Goal: Task Accomplishment & Management: Use online tool/utility

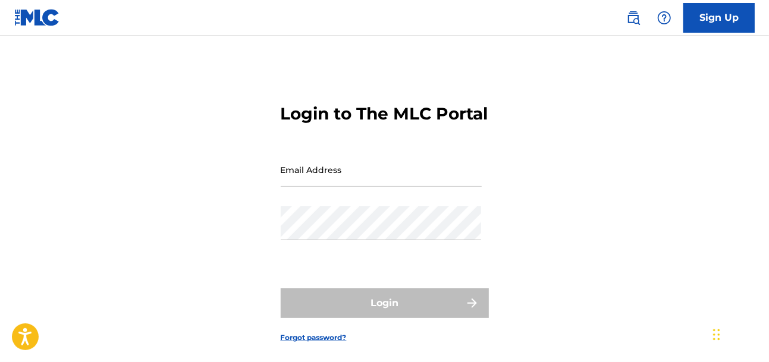
click at [378, 187] on input "Email Address" at bounding box center [381, 170] width 201 height 34
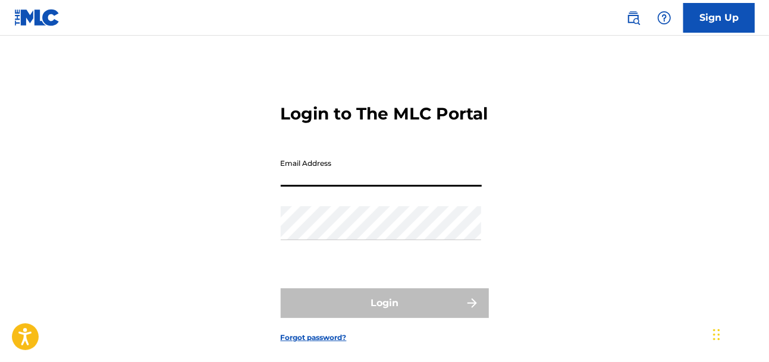
type input "[EMAIL_ADDRESS][DOMAIN_NAME]"
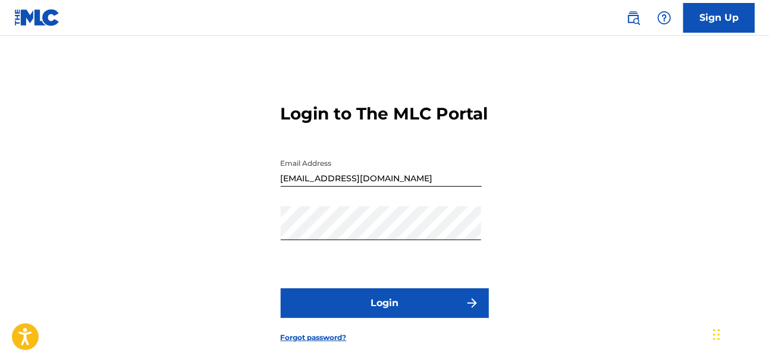
click at [372, 318] on button "Login" at bounding box center [385, 303] width 208 height 30
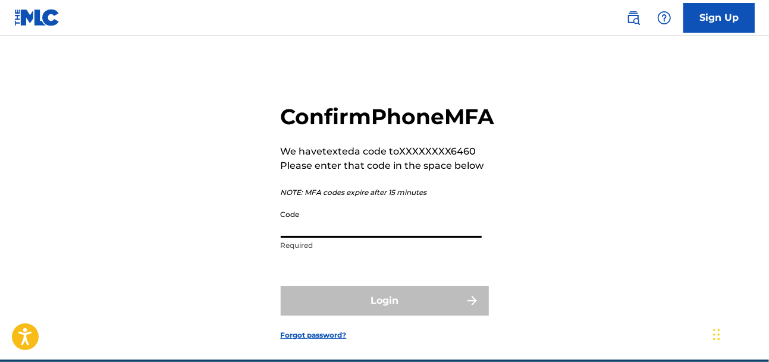
click at [371, 238] on input "Code" at bounding box center [381, 221] width 201 height 34
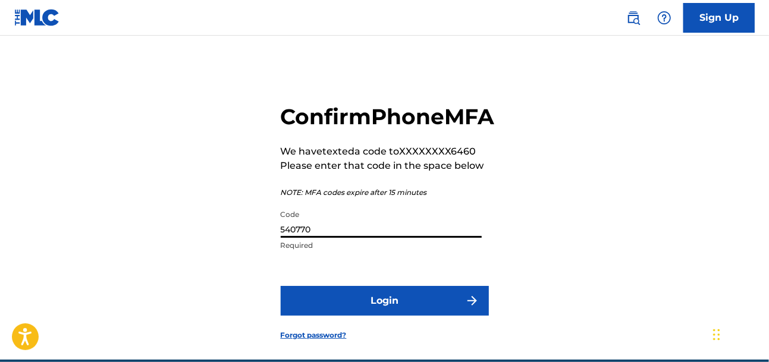
type input "540770"
click at [379, 316] on button "Login" at bounding box center [385, 301] width 208 height 30
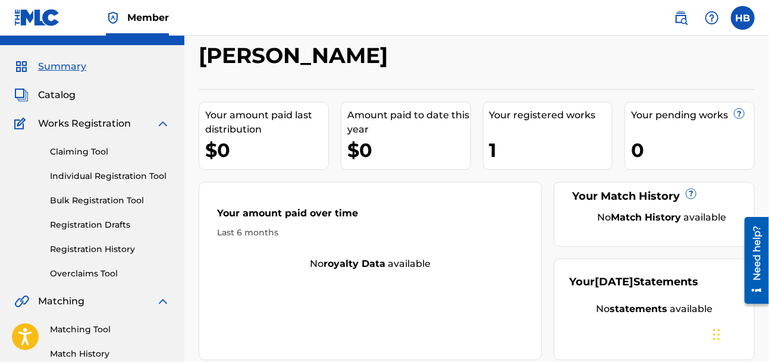
scroll to position [23, 0]
click at [87, 334] on link "Matching Tool" at bounding box center [110, 329] width 120 height 12
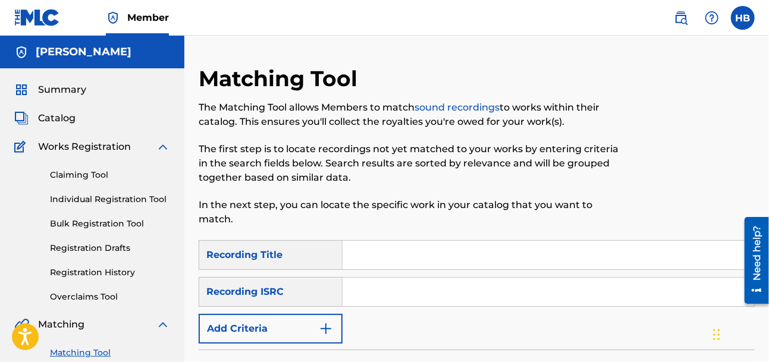
click at [391, 241] on input "Search Form" at bounding box center [549, 255] width 412 height 29
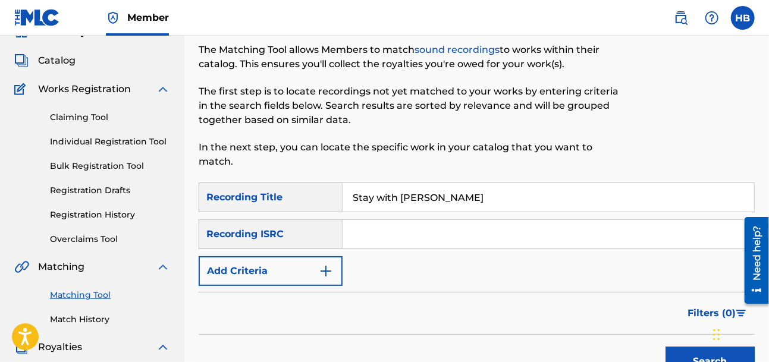
scroll to position [58, 0]
type input "Stay with [PERSON_NAME]"
click at [394, 219] on input "Search Form" at bounding box center [549, 233] width 412 height 29
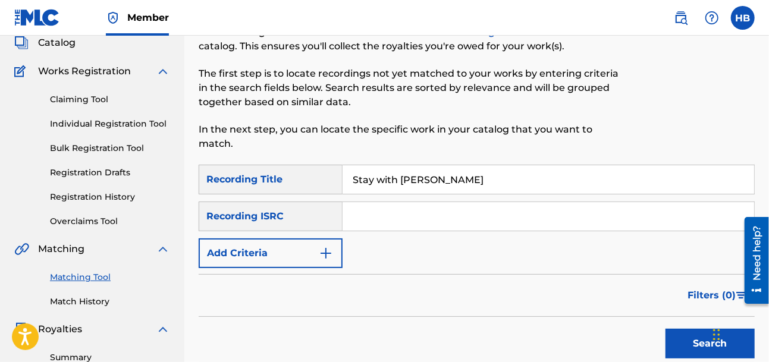
scroll to position [77, 0]
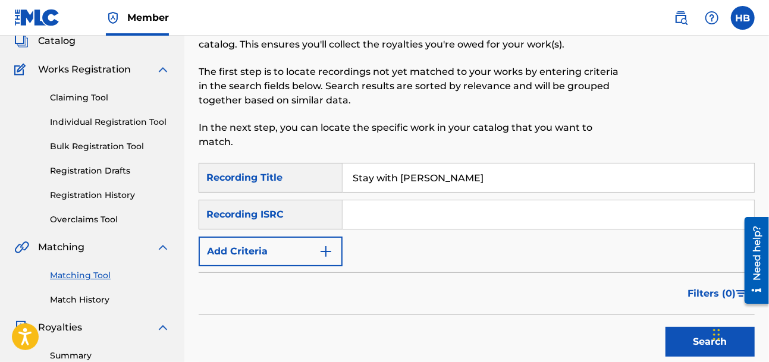
click at [702, 327] on button "Search" at bounding box center [709, 342] width 89 height 30
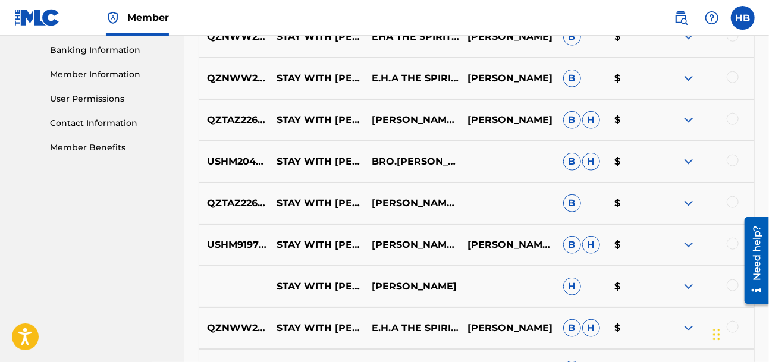
scroll to position [539, 0]
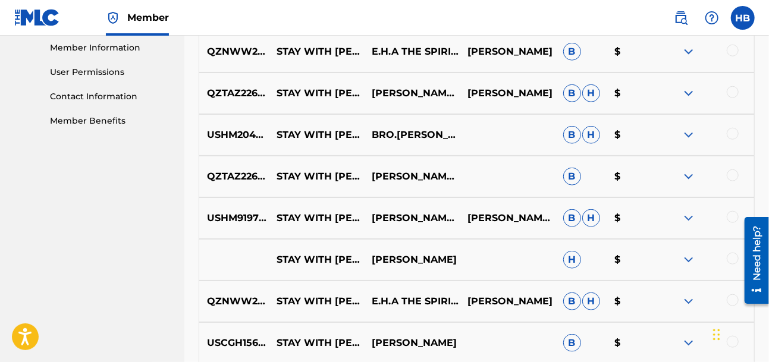
click at [690, 253] on img at bounding box center [688, 260] width 14 height 14
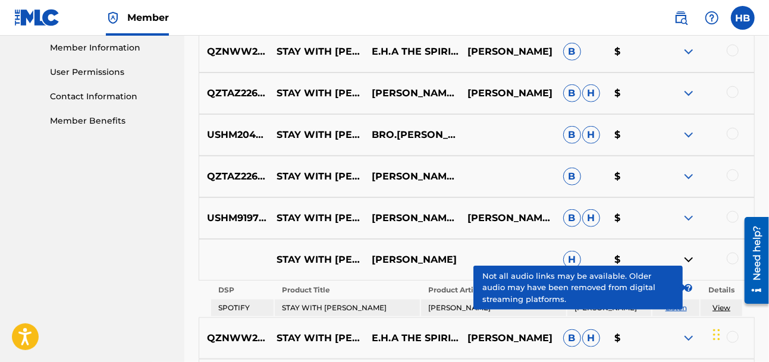
click at [735, 253] on div at bounding box center [733, 259] width 12 height 12
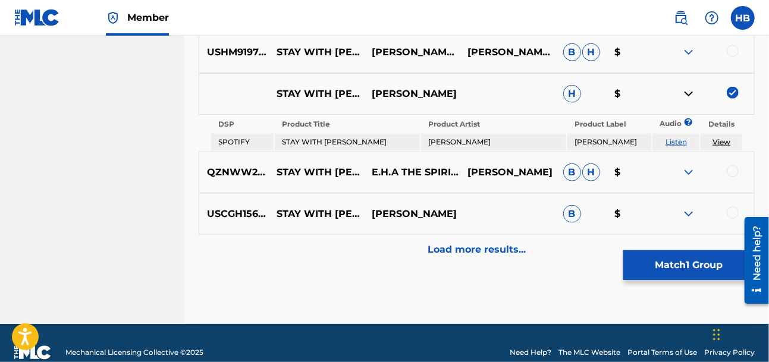
scroll to position [709, 0]
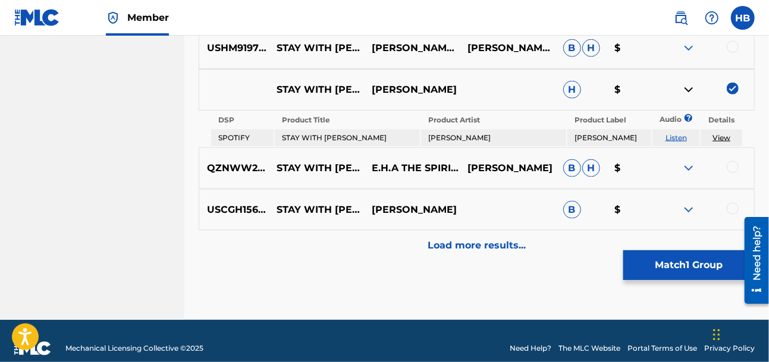
click at [504, 238] on p "Load more results..." at bounding box center [477, 245] width 98 height 14
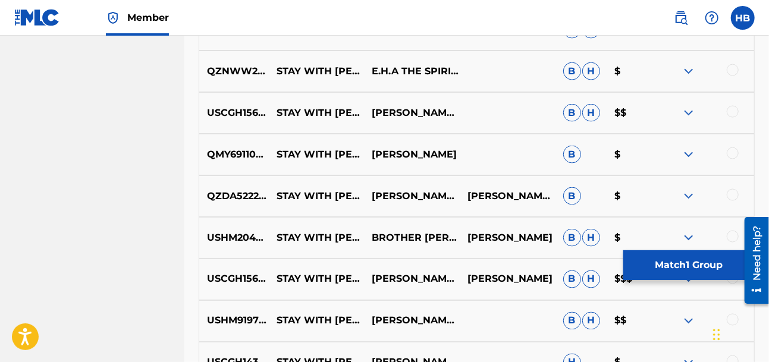
scroll to position [895, 0]
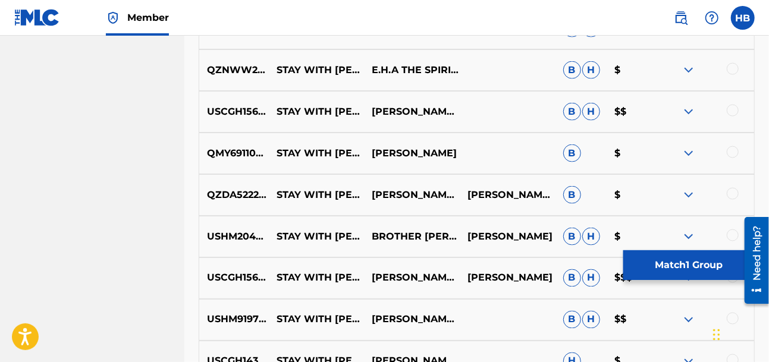
click at [687, 146] on img at bounding box center [688, 153] width 14 height 14
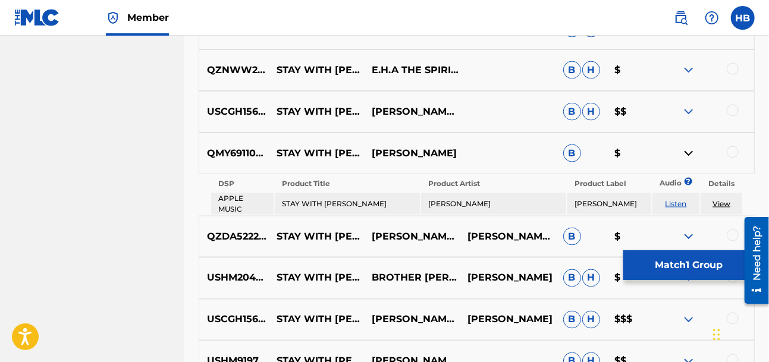
click at [735, 146] on div at bounding box center [733, 152] width 12 height 12
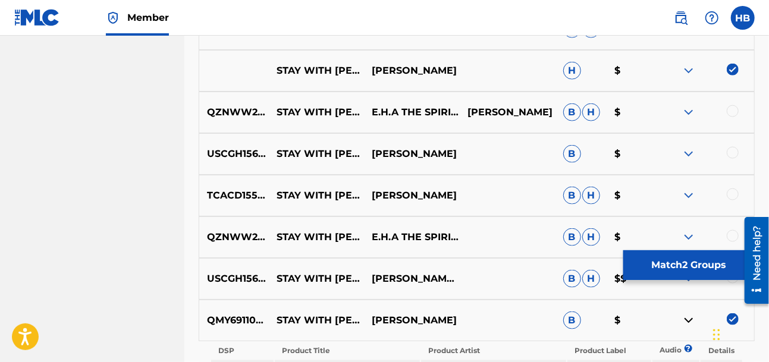
scroll to position [693, 0]
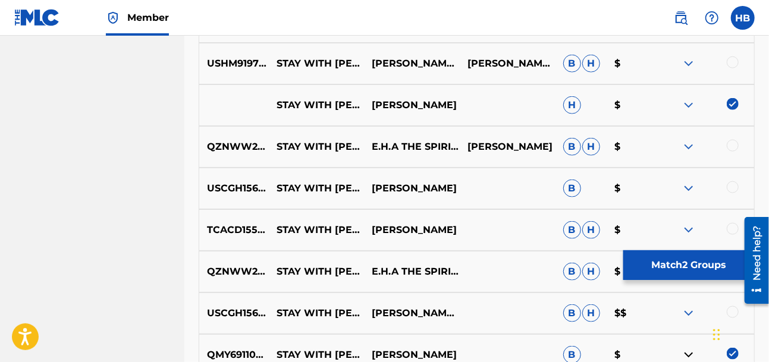
click at [687, 98] on img at bounding box center [688, 105] width 14 height 14
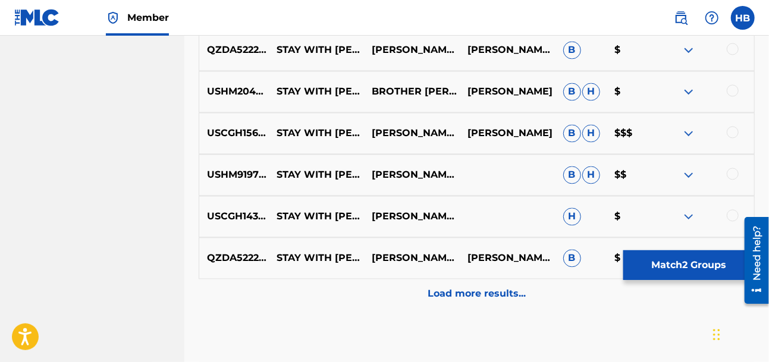
scroll to position [1135, 0]
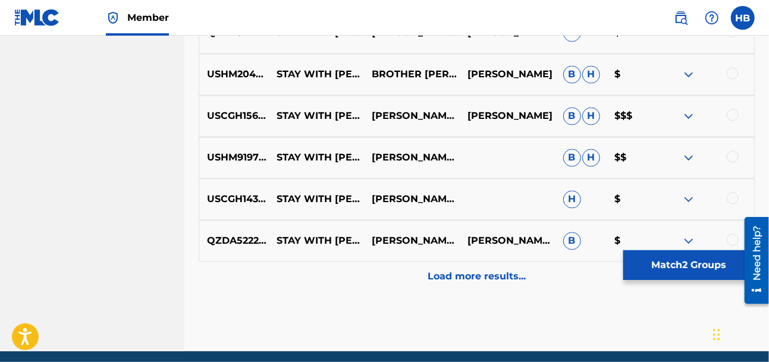
click at [513, 270] on p "Load more results..." at bounding box center [477, 277] width 98 height 14
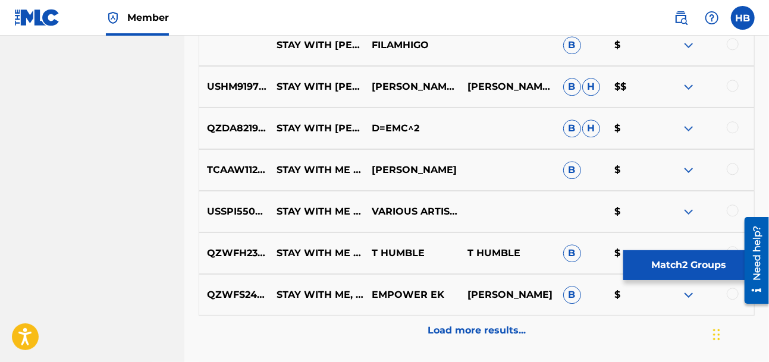
scroll to position [1437, 0]
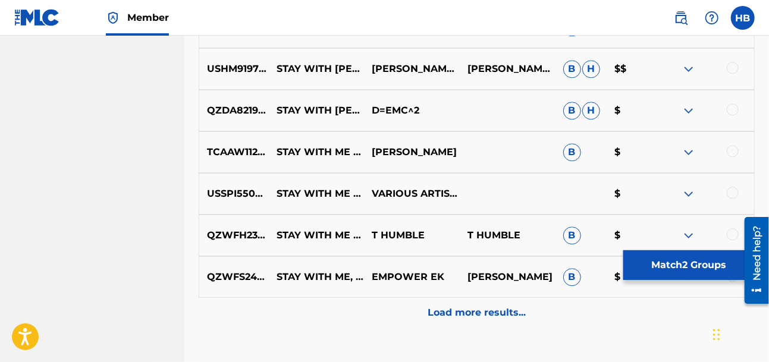
click at [688, 187] on img at bounding box center [688, 194] width 14 height 14
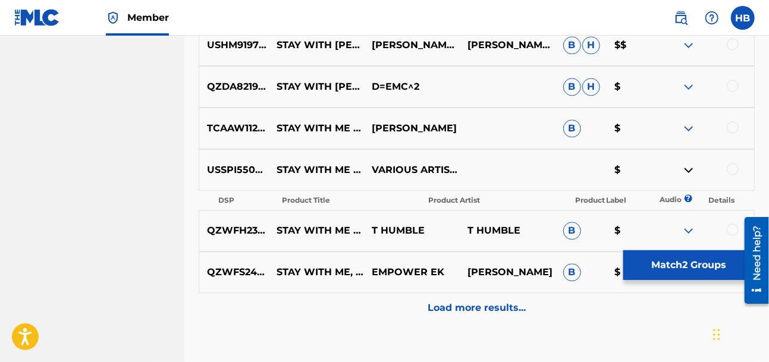
scroll to position [1468, 0]
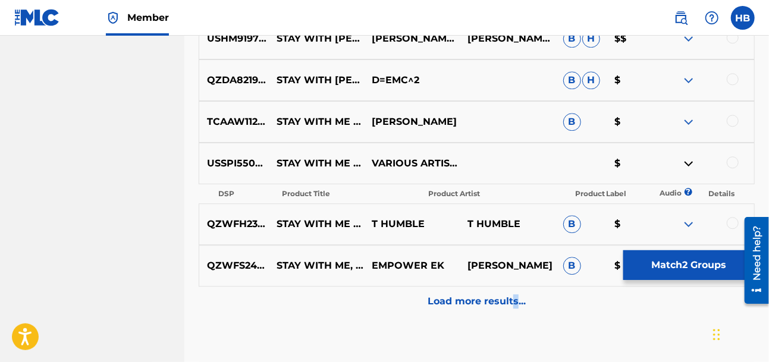
click at [516, 294] on p "Load more results..." at bounding box center [477, 301] width 98 height 14
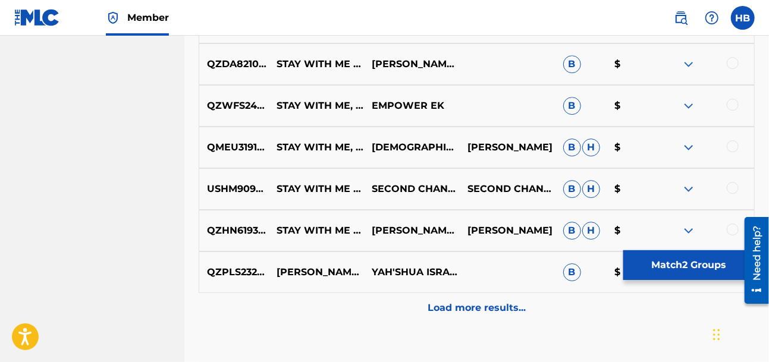
scroll to position [1867, 0]
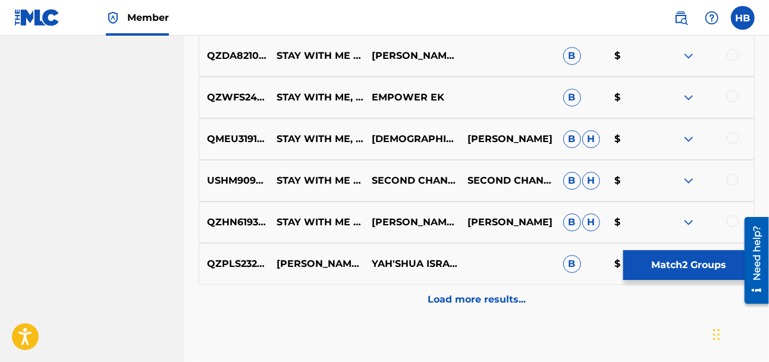
click at [505, 293] on p "Load more results..." at bounding box center [477, 300] width 98 height 14
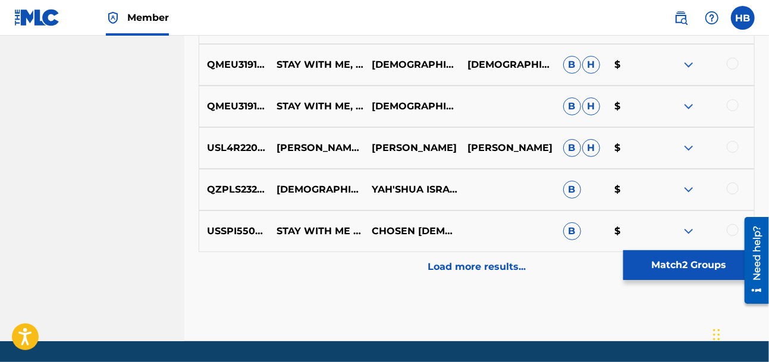
scroll to position [2325, 0]
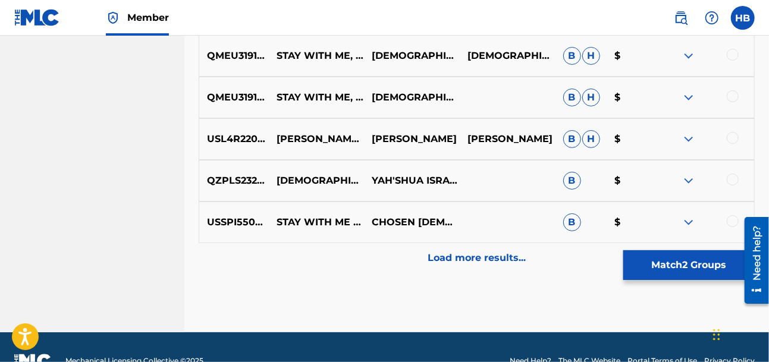
click at [559, 243] on div "Load more results..." at bounding box center [477, 258] width 556 height 30
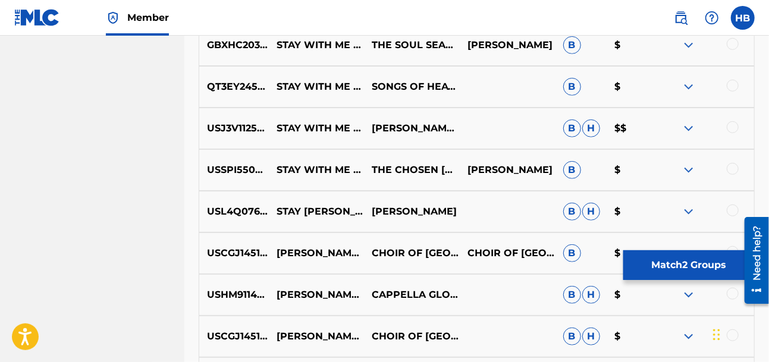
scroll to position [2753, 0]
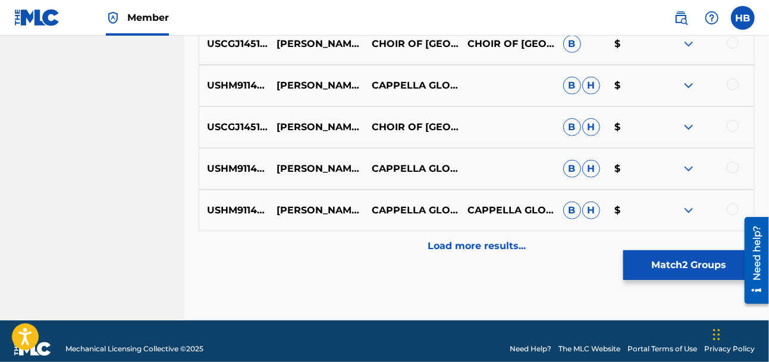
click at [690, 265] on button "Match 2 Groups" at bounding box center [688, 265] width 131 height 30
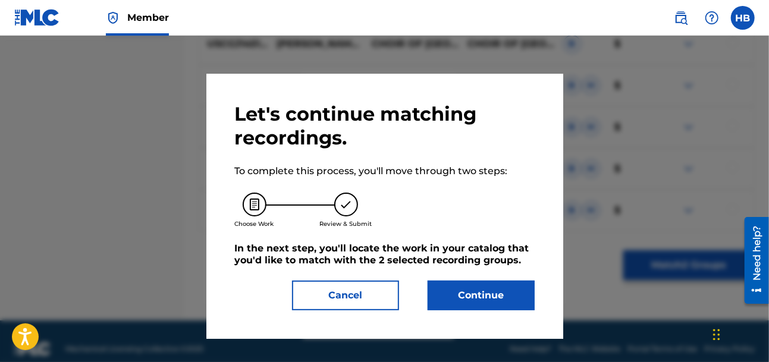
click at [484, 300] on button "Continue" at bounding box center [481, 296] width 107 height 30
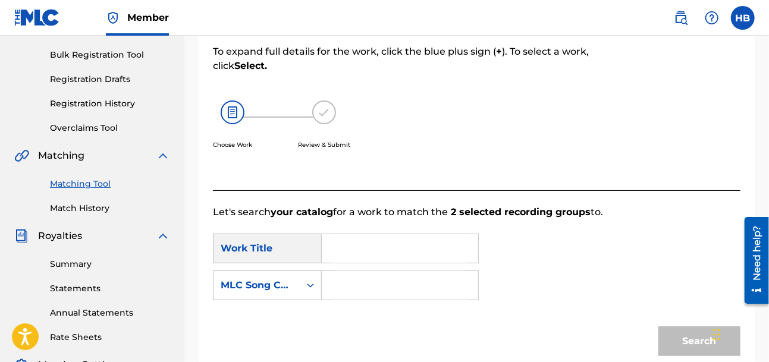
scroll to position [194, 0]
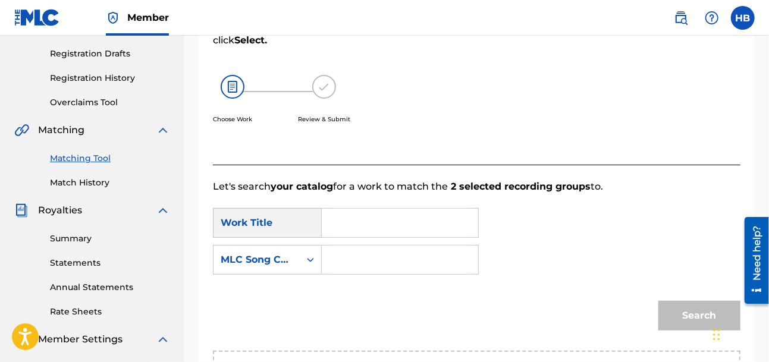
click at [346, 222] on input "Search Form" at bounding box center [400, 223] width 136 height 29
type input "T"
click at [348, 280] on span "th [DEMOGRAPHIC_DATA]" at bounding box center [399, 271] width 114 height 26
type input "stay with [DEMOGRAPHIC_DATA]"
click at [329, 249] on div "Search Form" at bounding box center [400, 260] width 157 height 30
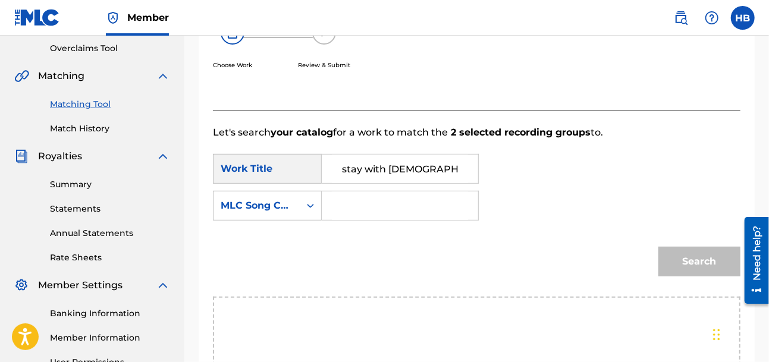
scroll to position [269, 0]
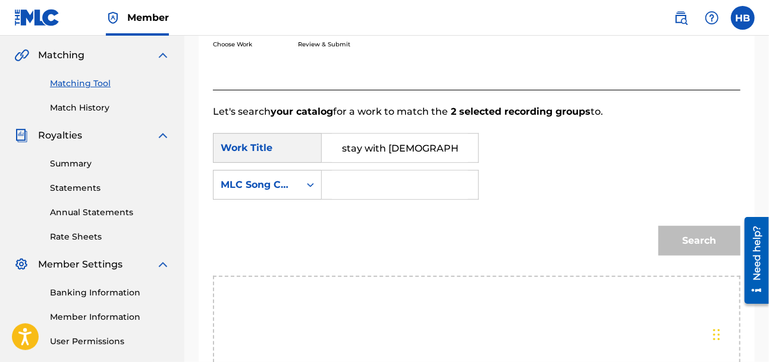
click at [350, 189] on input "Search Form" at bounding box center [400, 185] width 136 height 29
type input "[PERSON_NAME]"
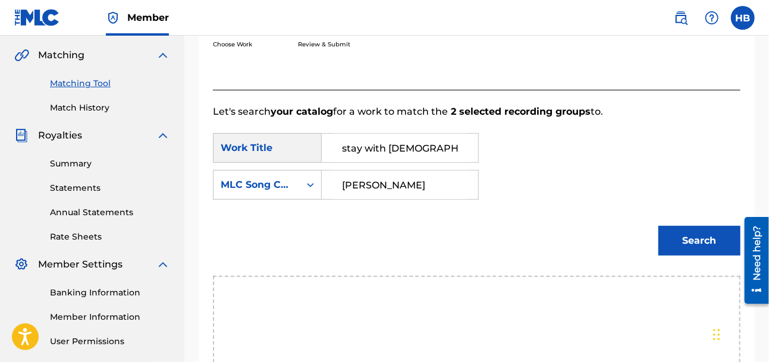
click at [686, 239] on button "Search" at bounding box center [699, 241] width 82 height 30
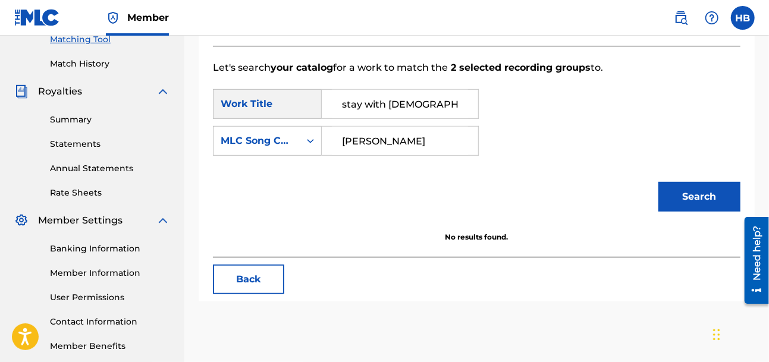
scroll to position [305, 0]
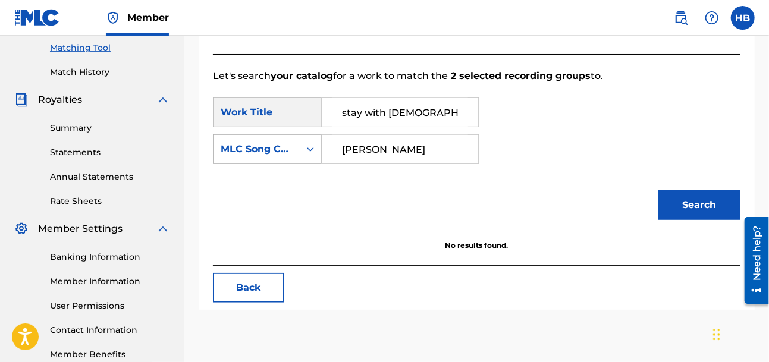
click at [308, 152] on icon "Search Form" at bounding box center [310, 149] width 12 height 12
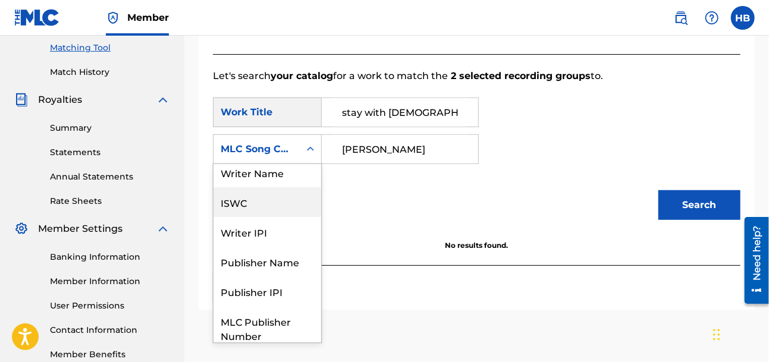
scroll to position [0, 0]
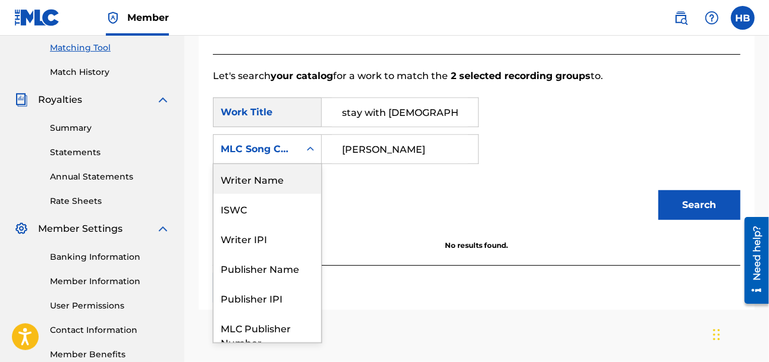
click at [293, 185] on div "Writer Name" at bounding box center [267, 179] width 108 height 30
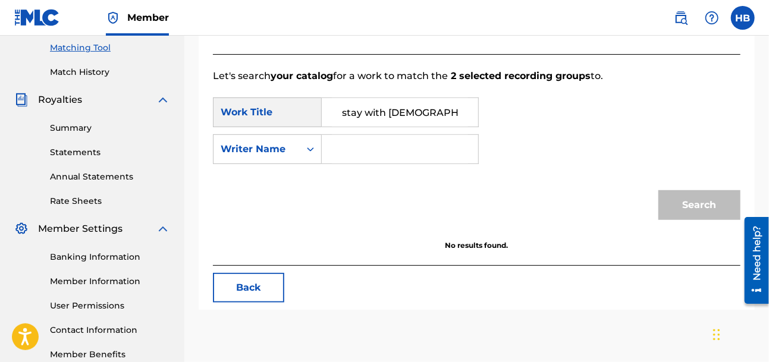
click at [363, 149] on input "Search Form" at bounding box center [400, 149] width 136 height 29
type input "h"
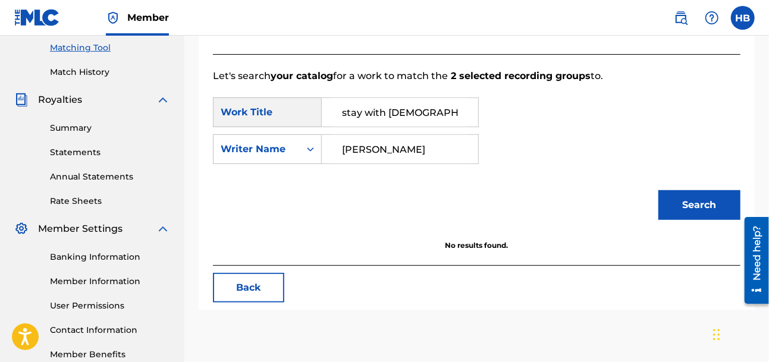
click at [705, 213] on button "Search" at bounding box center [699, 205] width 82 height 30
click at [429, 145] on input "[PERSON_NAME]" at bounding box center [400, 149] width 136 height 29
type input "[PERSON_NAME]"
click at [709, 208] on button "Search" at bounding box center [699, 205] width 82 height 30
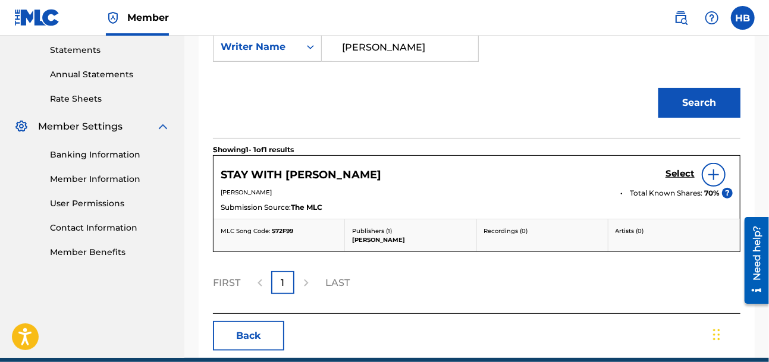
scroll to position [459, 0]
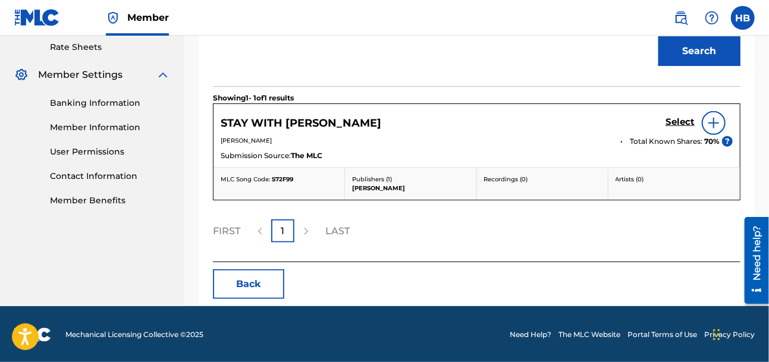
click at [714, 123] on img at bounding box center [713, 123] width 14 height 14
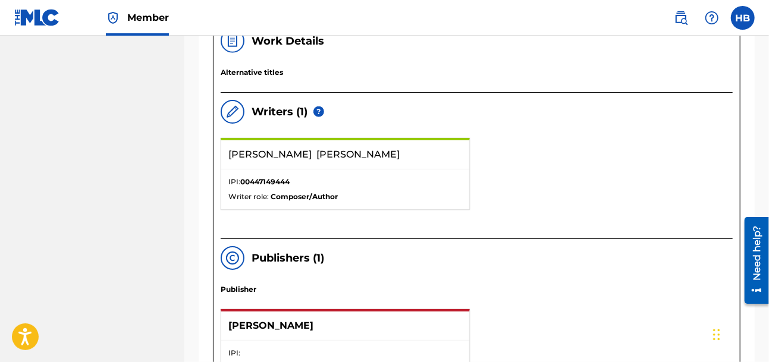
click at [416, 178] on p "IPI: 00447149444" at bounding box center [345, 182] width 234 height 11
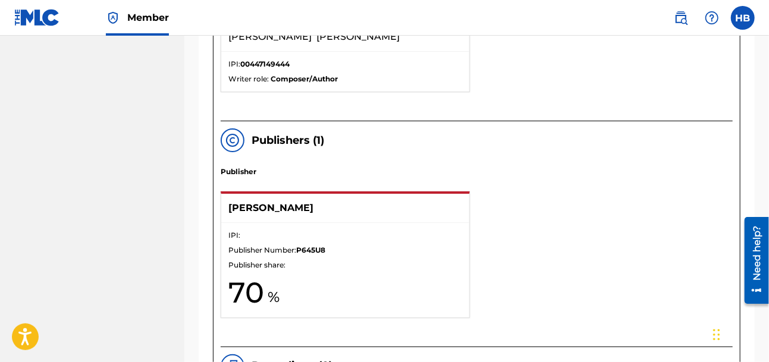
scroll to position [803, 0]
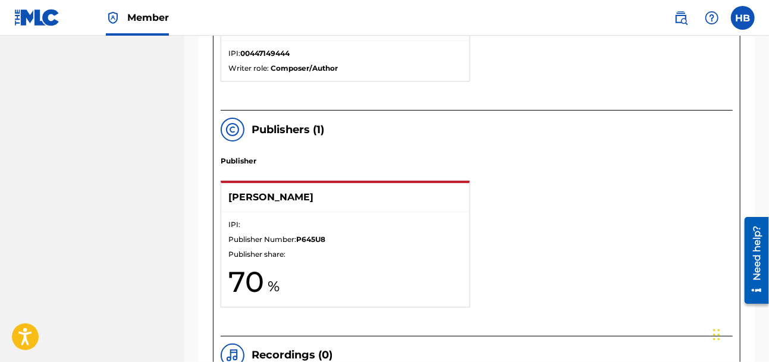
click at [387, 243] on p "Publisher Number: P645U8" at bounding box center [345, 239] width 234 height 11
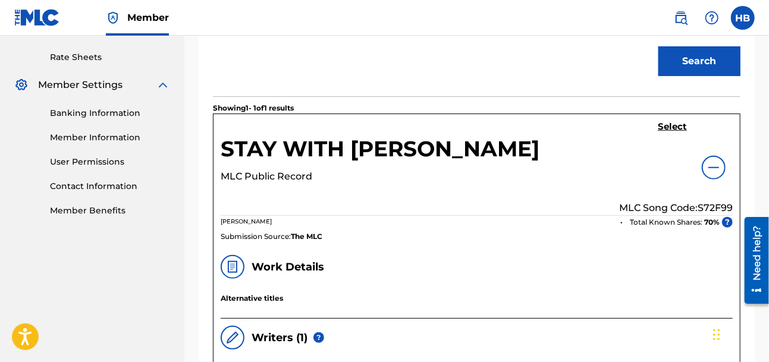
scroll to position [428, 0]
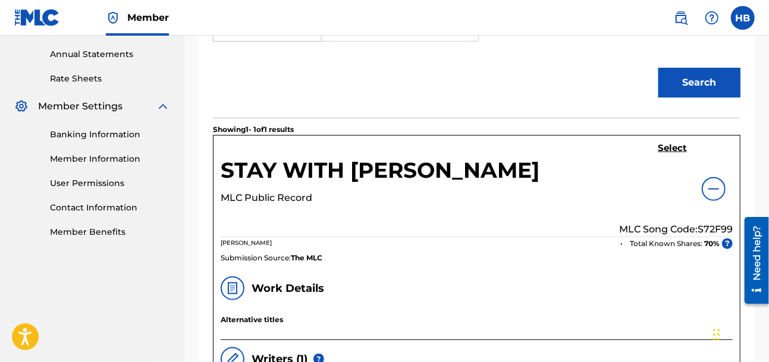
click at [671, 145] on h5 "Select" at bounding box center [672, 148] width 29 height 11
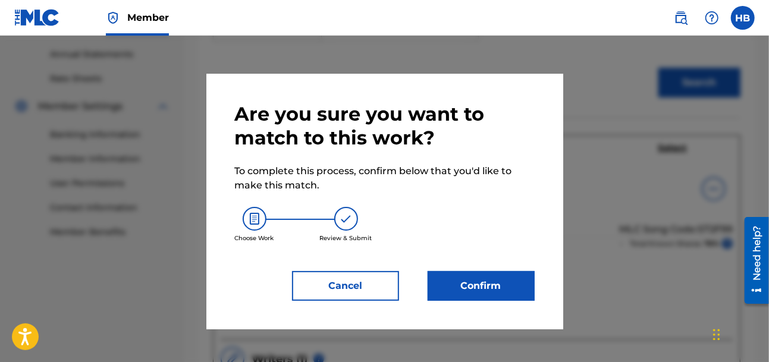
click at [463, 291] on button "Confirm" at bounding box center [481, 286] width 107 height 30
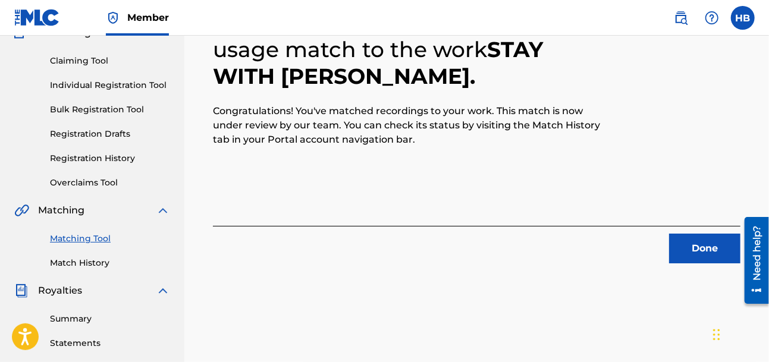
scroll to position [143, 0]
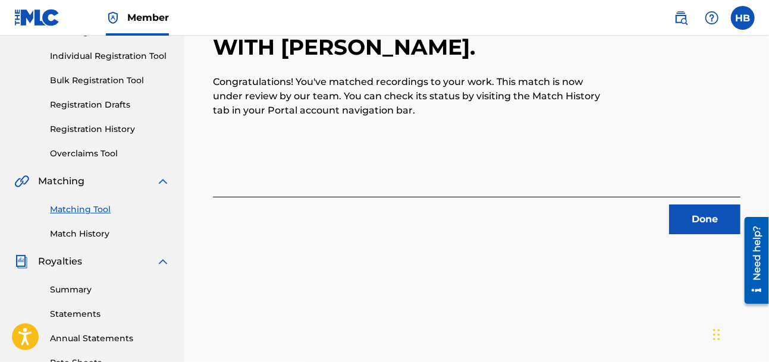
click at [709, 216] on button "Done" at bounding box center [704, 220] width 71 height 30
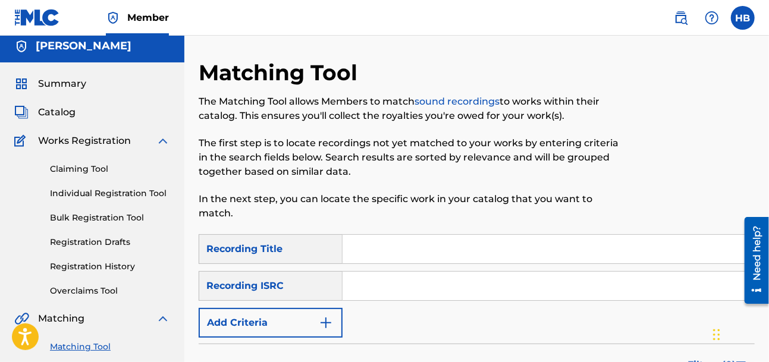
scroll to position [0, 0]
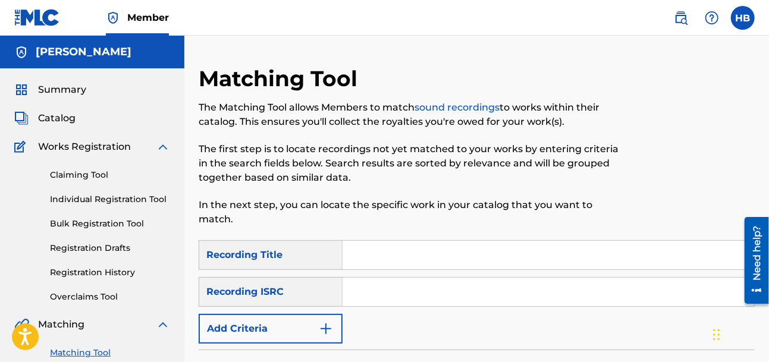
click at [55, 93] on span "Summary" at bounding box center [62, 90] width 48 height 14
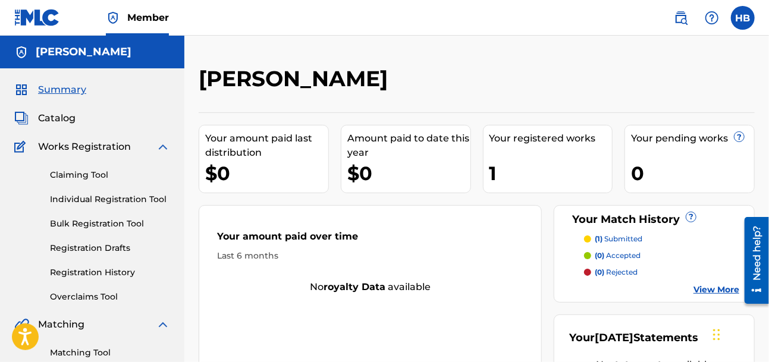
click at [88, 174] on link "Claiming Tool" at bounding box center [110, 175] width 120 height 12
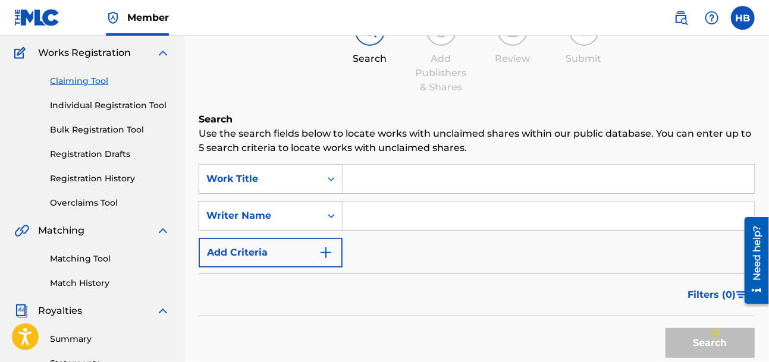
scroll to position [96, 0]
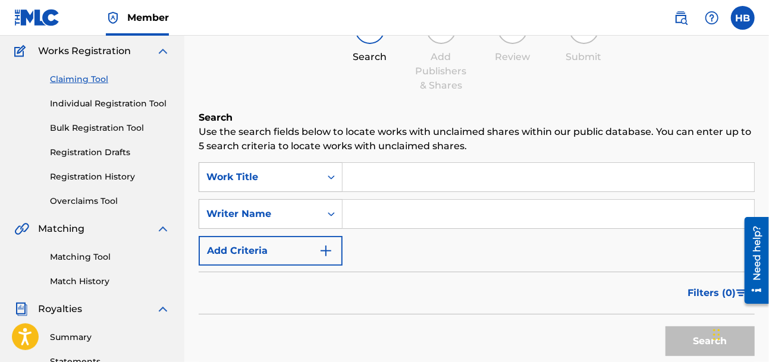
click at [419, 176] on input "Search Form" at bounding box center [549, 177] width 412 height 29
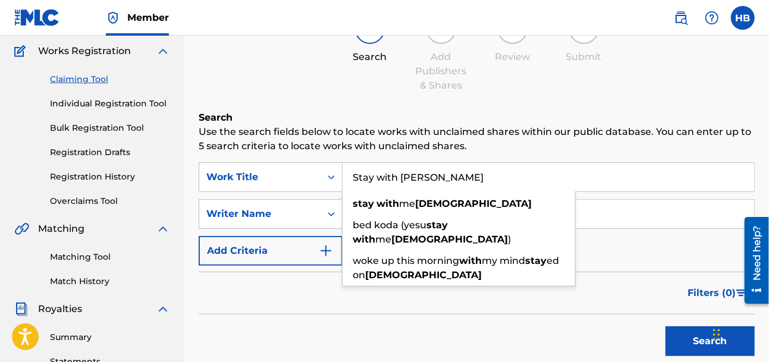
type input "Stay with [PERSON_NAME]"
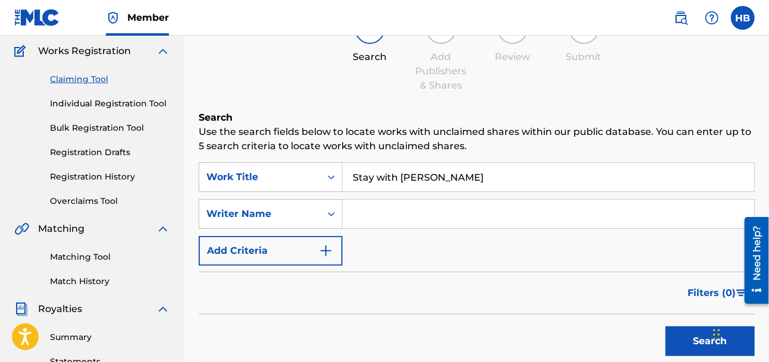
click at [395, 218] on input "Search Form" at bounding box center [549, 214] width 412 height 29
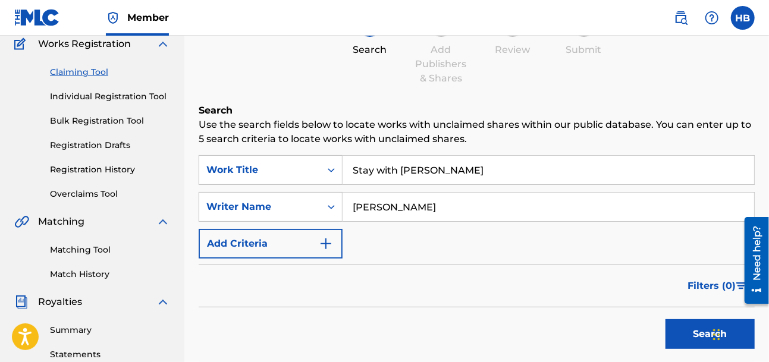
scroll to position [139, 0]
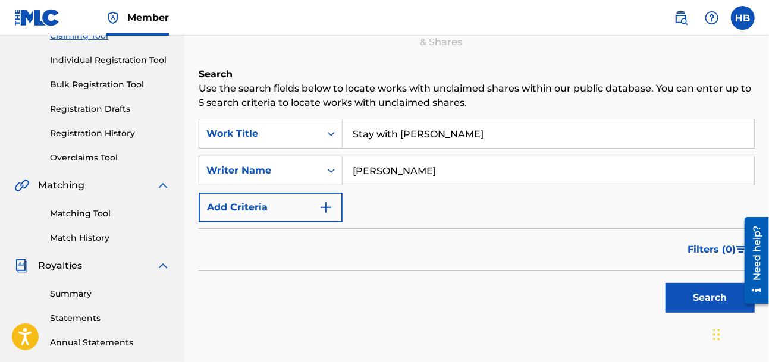
click at [695, 304] on button "Search" at bounding box center [709, 298] width 89 height 30
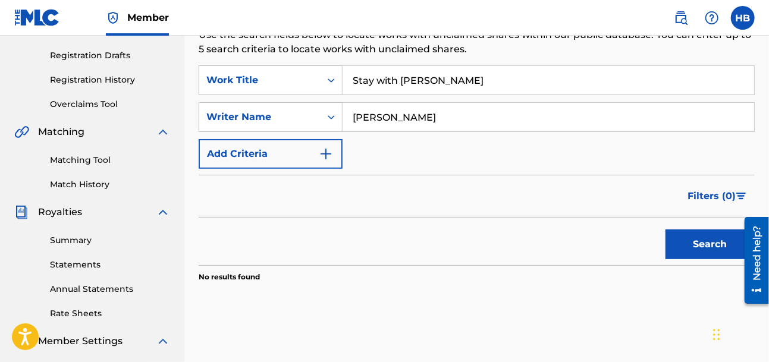
scroll to position [225, 0]
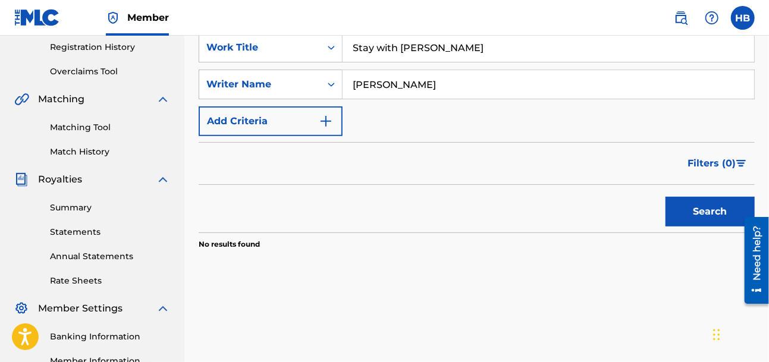
drag, startPoint x: 462, startPoint y: 87, endPoint x: 396, endPoint y: 80, distance: 66.3
click at [396, 80] on input "[PERSON_NAME]" at bounding box center [549, 84] width 412 height 29
type input "[PERSON_NAME]"
click at [720, 209] on button "Search" at bounding box center [709, 212] width 89 height 30
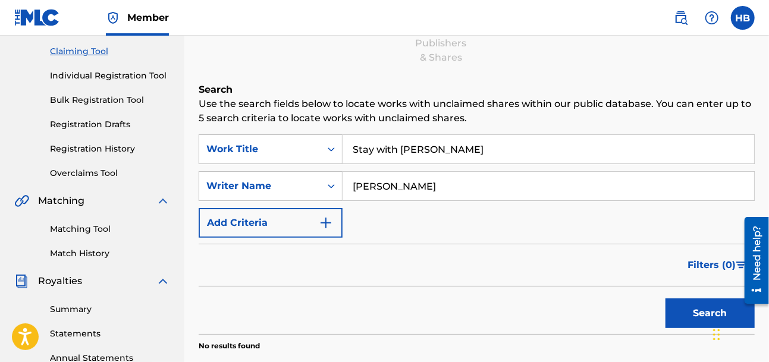
scroll to position [82, 0]
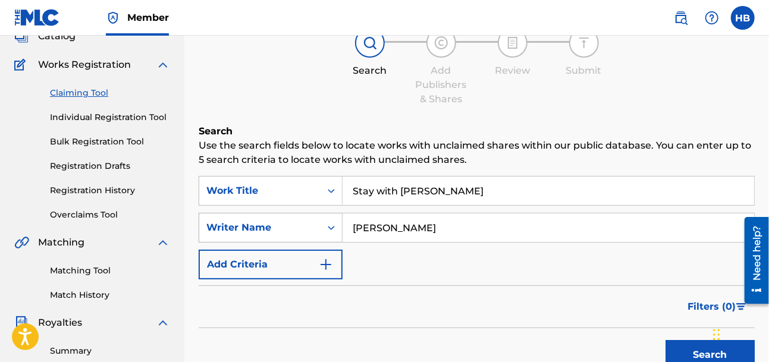
drag, startPoint x: 449, startPoint y: 228, endPoint x: 307, endPoint y: 221, distance: 141.7
click at [307, 221] on div "SearchWithCriteriaaf33a2ce-07e7-45da-ae32-375482a8c0d3 Writer Name [PERSON_NAME]" at bounding box center [477, 228] width 556 height 30
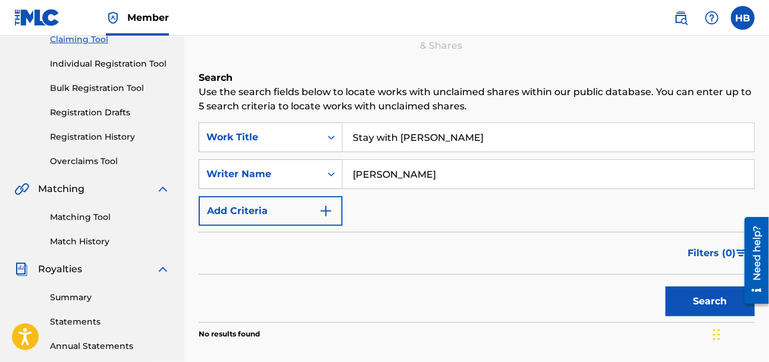
scroll to position [159, 0]
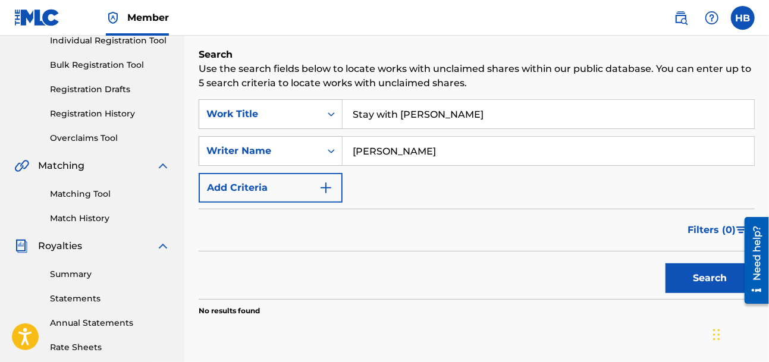
type input "[PERSON_NAME]"
click at [700, 280] on button "Search" at bounding box center [709, 278] width 89 height 30
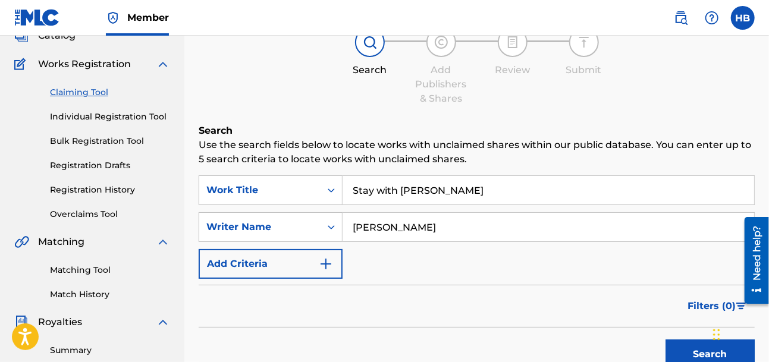
scroll to position [77, 0]
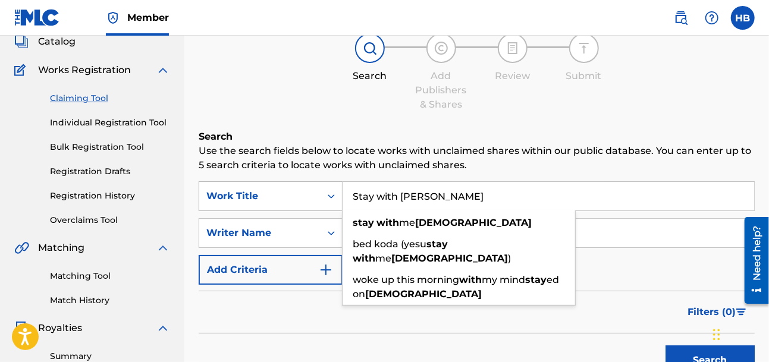
drag, startPoint x: 446, startPoint y: 200, endPoint x: 291, endPoint y: 199, distance: 154.6
click at [291, 199] on div "SearchWithCriteria208876ea-9654-4638-b2c5-fd84d6462eee Work Title Stay with [PE…" at bounding box center [477, 196] width 556 height 30
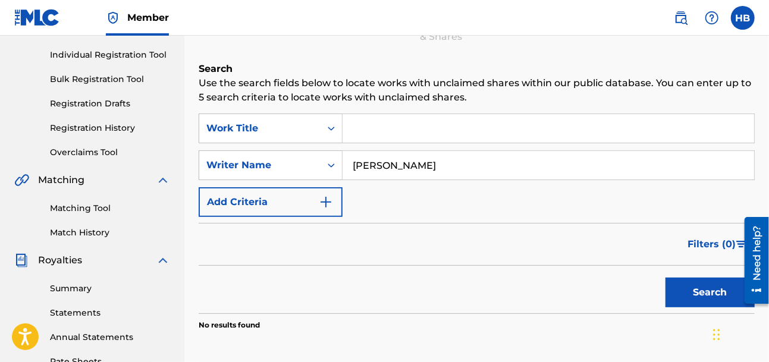
scroll to position [160, 0]
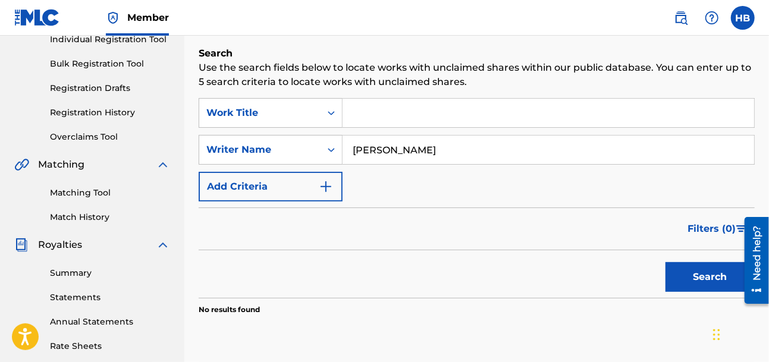
click at [692, 278] on button "Search" at bounding box center [709, 277] width 89 height 30
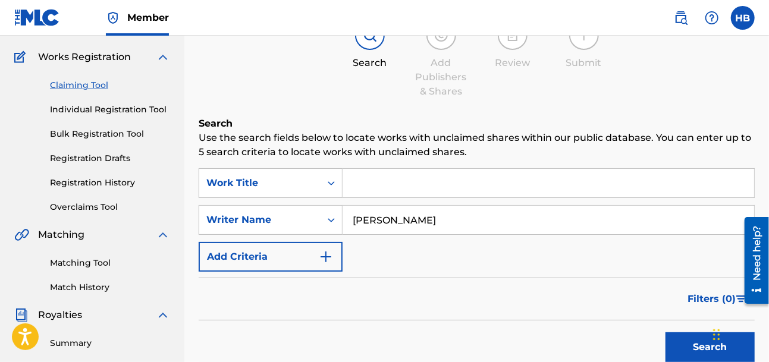
scroll to position [90, 0]
click at [100, 260] on link "Matching Tool" at bounding box center [110, 262] width 120 height 12
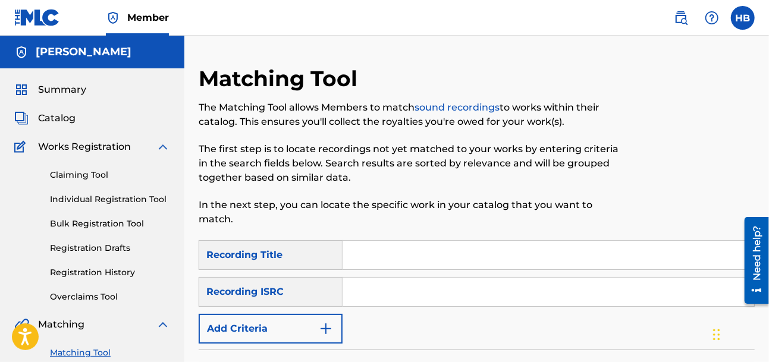
click at [382, 241] on input "Search Form" at bounding box center [549, 255] width 412 height 29
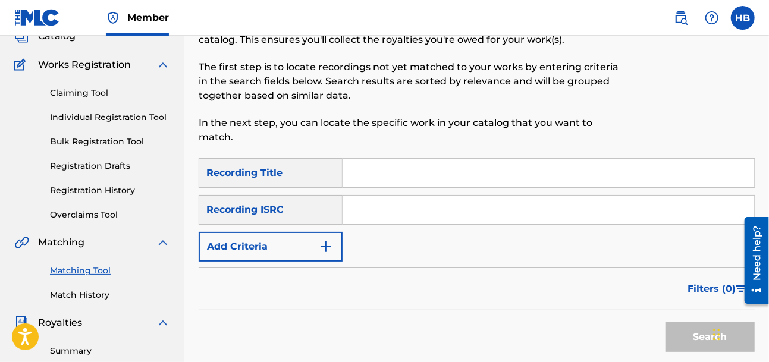
scroll to position [84, 0]
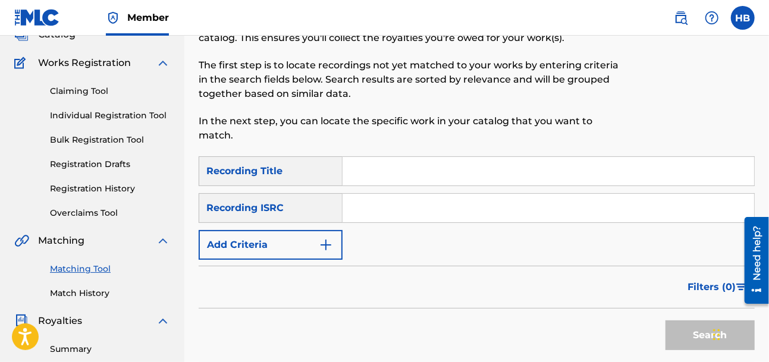
click at [290, 158] on div "Recording Title" at bounding box center [271, 171] width 144 height 30
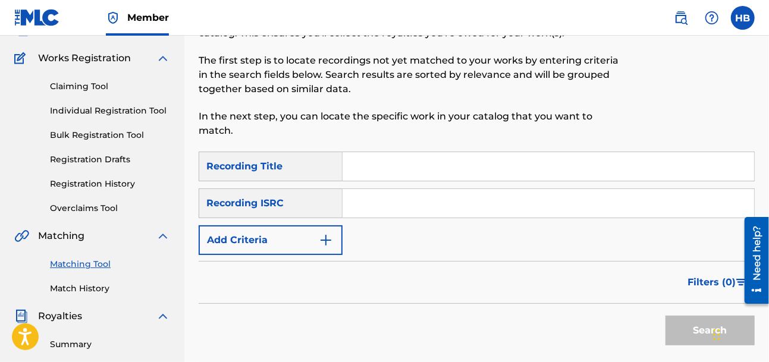
scroll to position [90, 0]
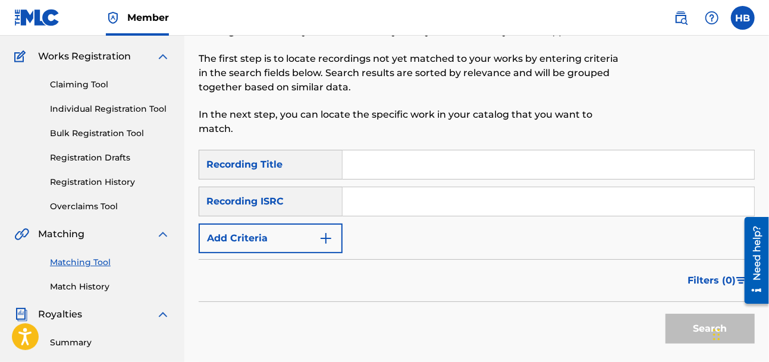
click at [323, 231] on img "Search Form" at bounding box center [326, 238] width 14 height 14
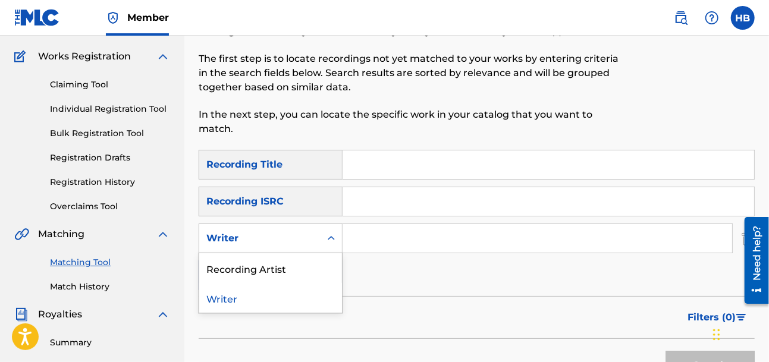
click at [332, 233] on icon "Search Form" at bounding box center [331, 239] width 12 height 12
click at [281, 257] on div "Recording Artist" at bounding box center [270, 268] width 143 height 30
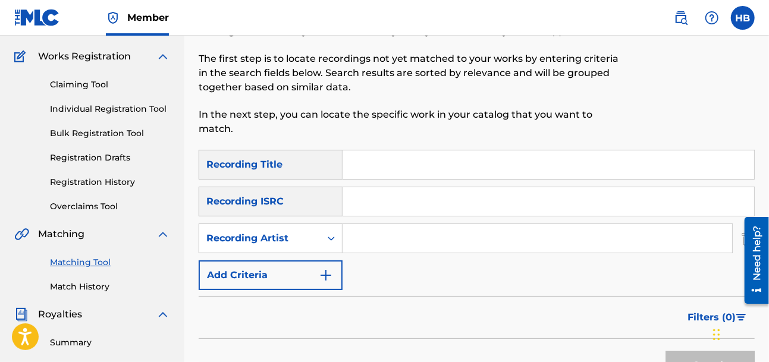
click at [372, 224] on input "Search Form" at bounding box center [538, 238] width 390 height 29
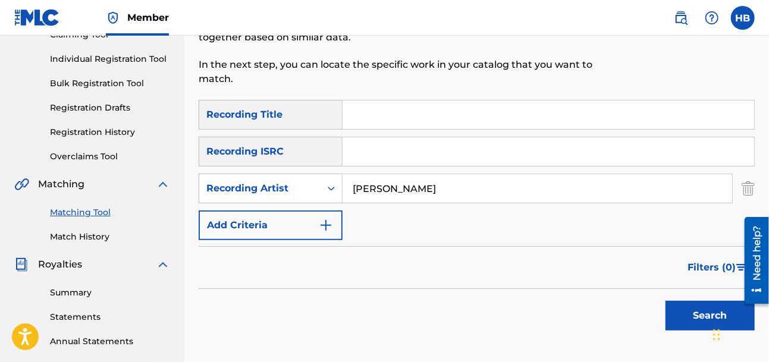
scroll to position [142, 0]
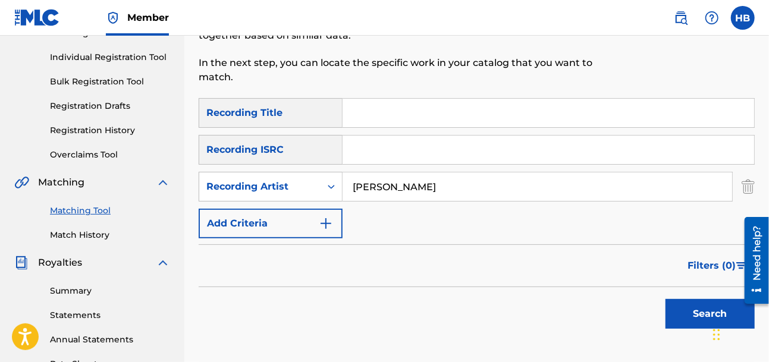
type input "[PERSON_NAME]"
click at [706, 301] on button "Search" at bounding box center [709, 314] width 89 height 30
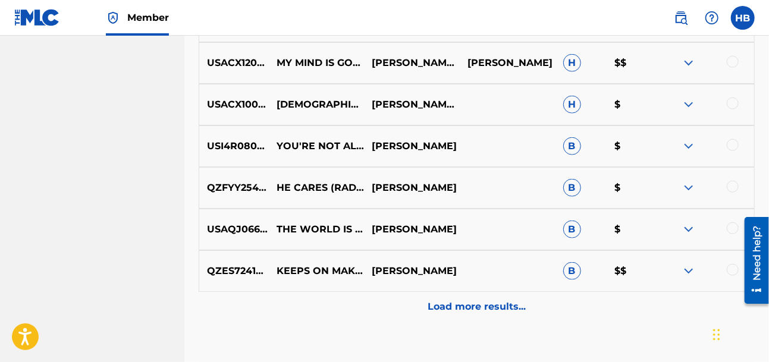
scroll to position [655, 0]
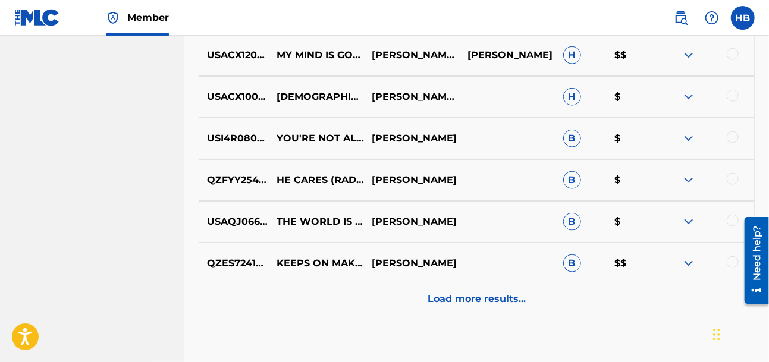
click at [483, 292] on p "Load more results..." at bounding box center [477, 299] width 98 height 14
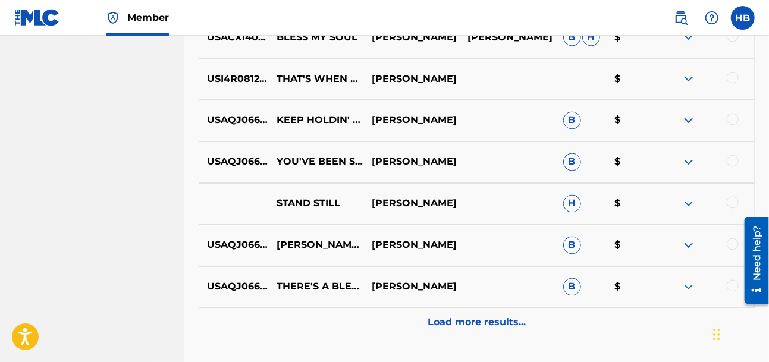
scroll to position [1063, 0]
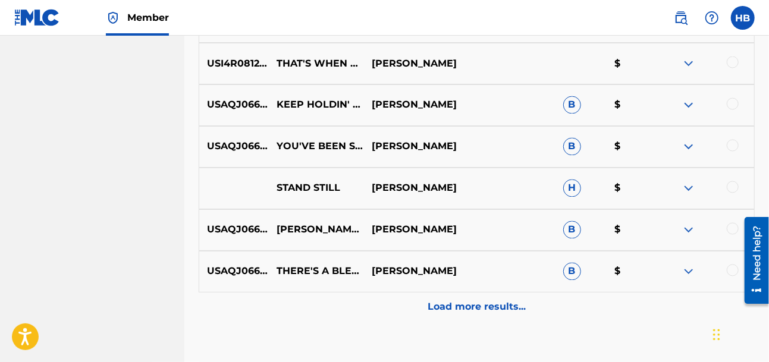
click at [495, 300] on p "Load more results..." at bounding box center [477, 307] width 98 height 14
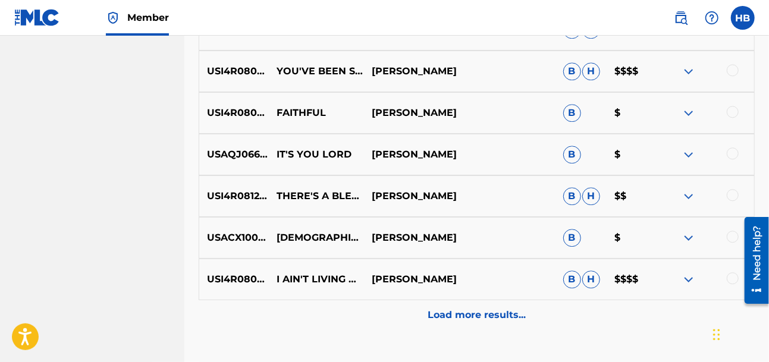
scroll to position [1482, 0]
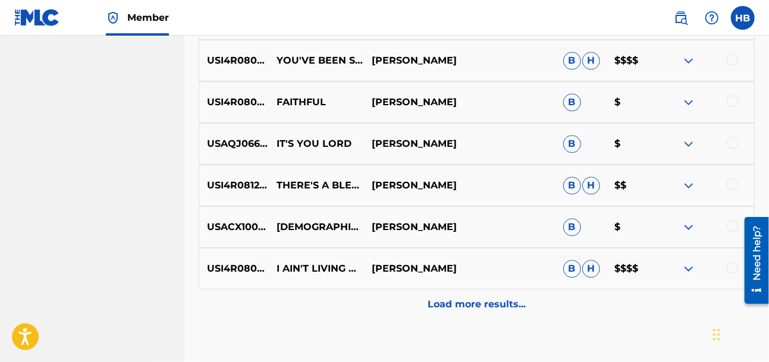
click at [520, 297] on p "Load more results..." at bounding box center [477, 304] width 98 height 14
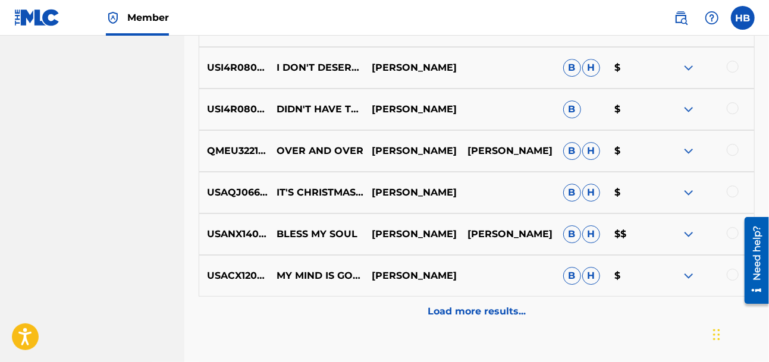
scroll to position [1907, 0]
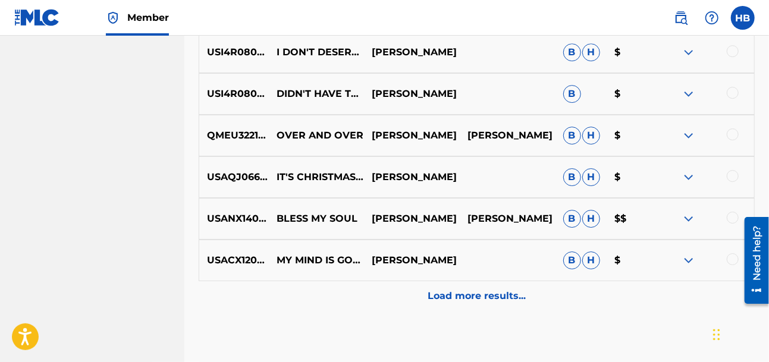
click at [500, 289] on p "Load more results..." at bounding box center [477, 296] width 98 height 14
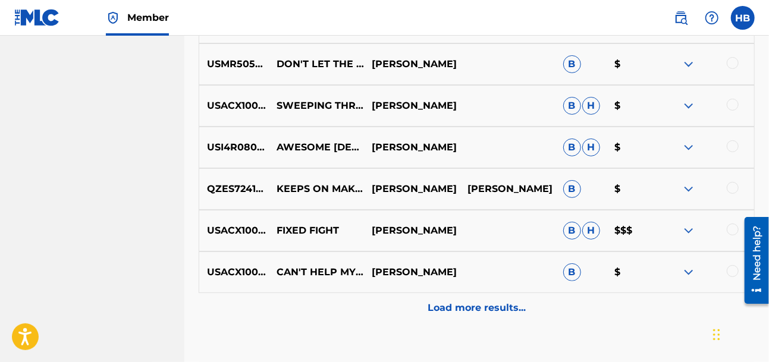
scroll to position [2312, 0]
click at [501, 300] on p "Load more results..." at bounding box center [477, 307] width 98 height 14
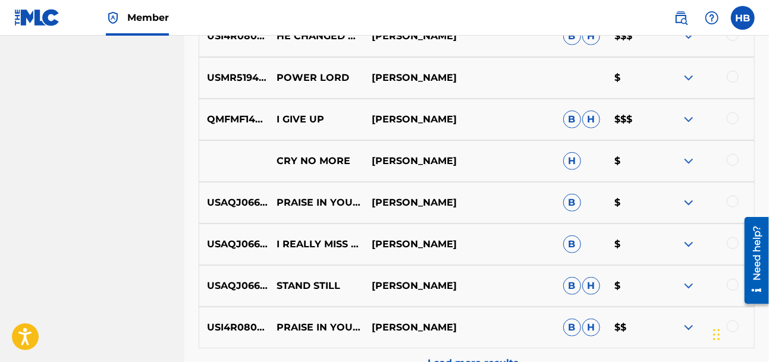
scroll to position [2700, 0]
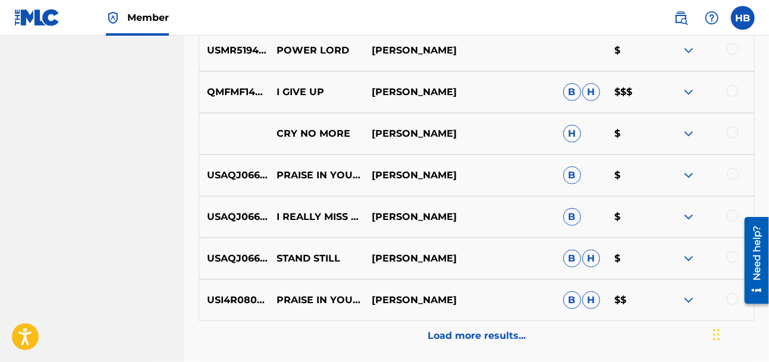
click at [501, 329] on p "Load more results..." at bounding box center [477, 336] width 98 height 14
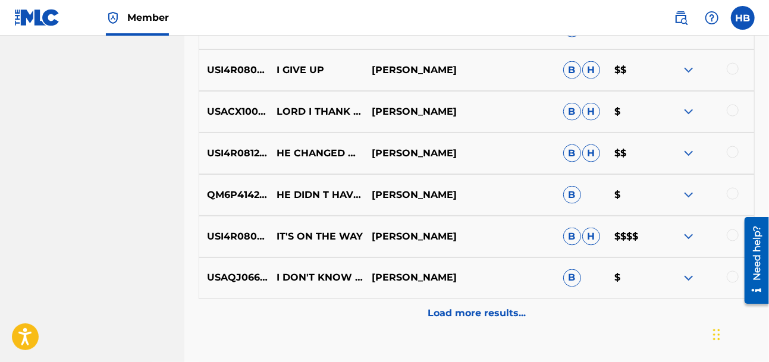
scroll to position [3152, 0]
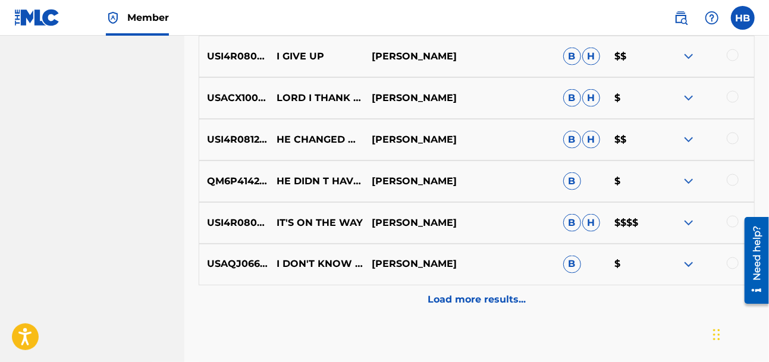
click at [494, 293] on p "Load more results..." at bounding box center [477, 300] width 98 height 14
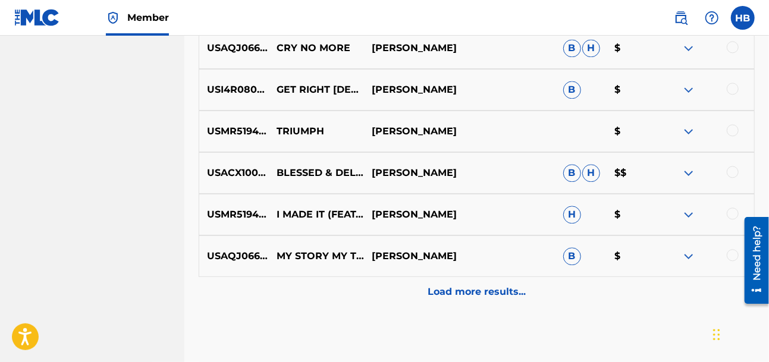
click at [489, 285] on p "Load more results..." at bounding box center [477, 292] width 98 height 14
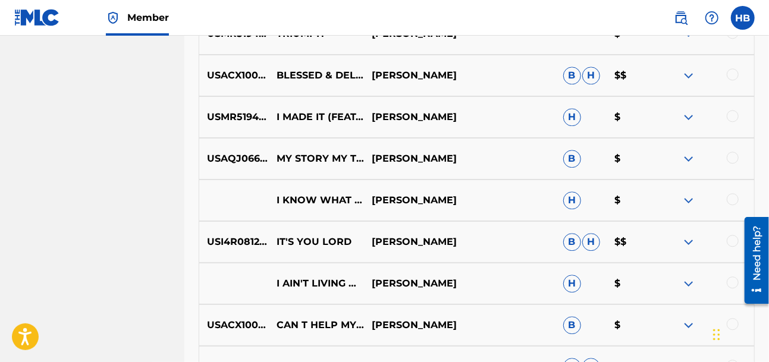
scroll to position [3757, 0]
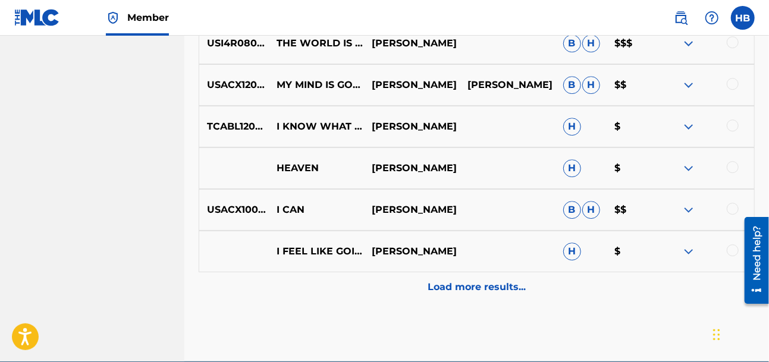
click at [491, 280] on div "Load more results..." at bounding box center [477, 287] width 556 height 30
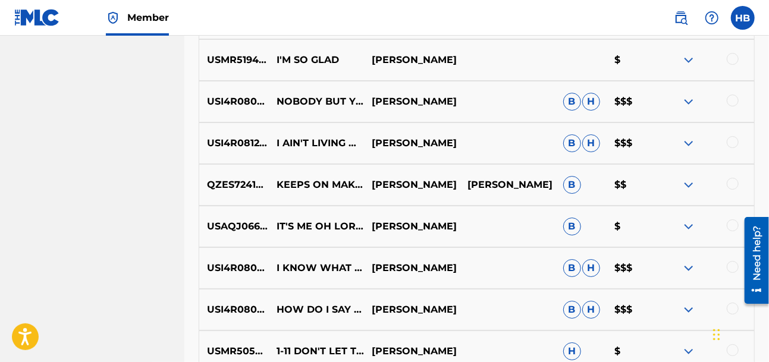
scroll to position [4350, 0]
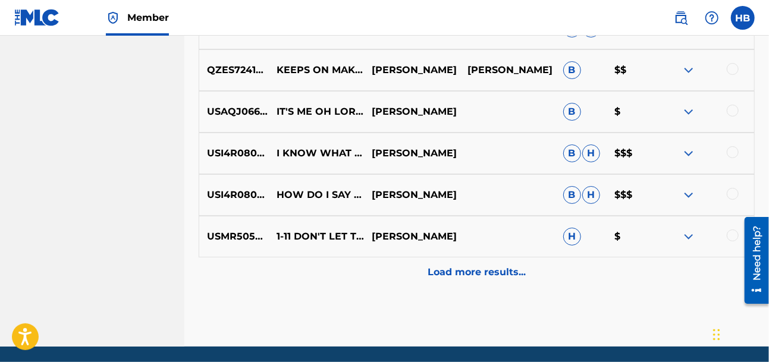
click at [458, 264] on div "Load more results..." at bounding box center [477, 272] width 556 height 30
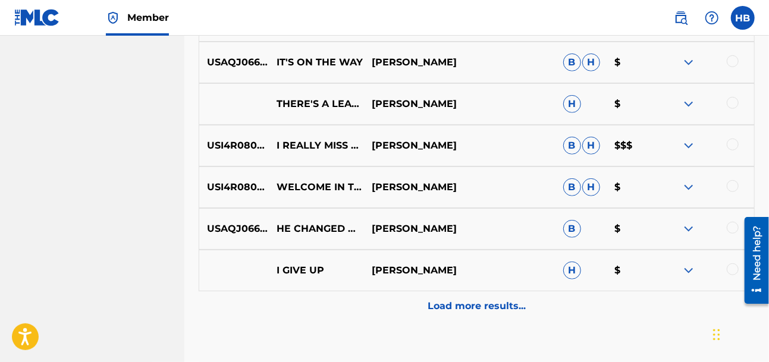
click at [500, 299] on p "Load more results..." at bounding box center [477, 306] width 98 height 14
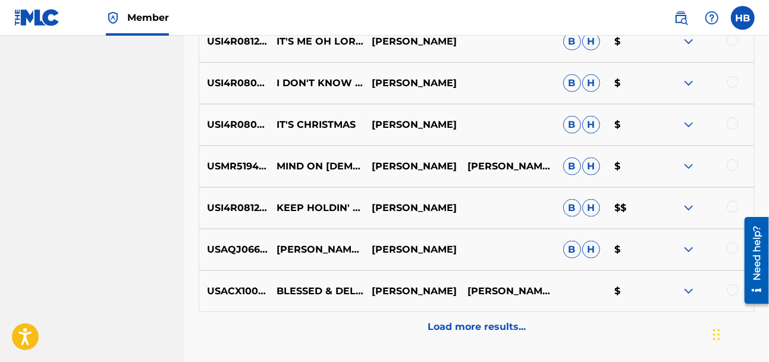
scroll to position [5219, 0]
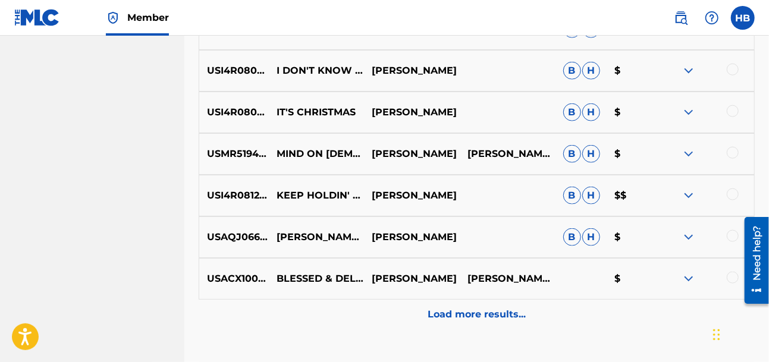
click at [500, 307] on p "Load more results..." at bounding box center [477, 314] width 98 height 14
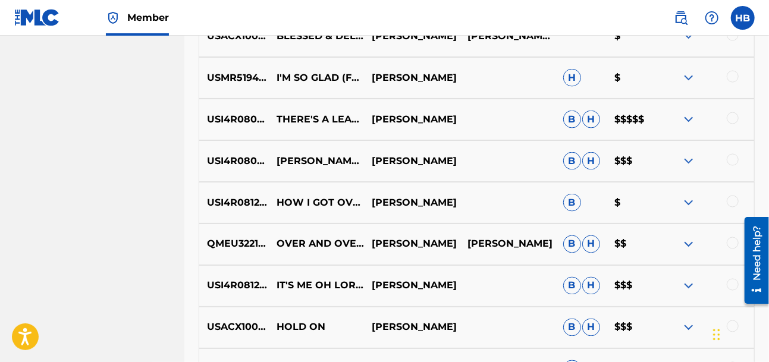
scroll to position [5464, 0]
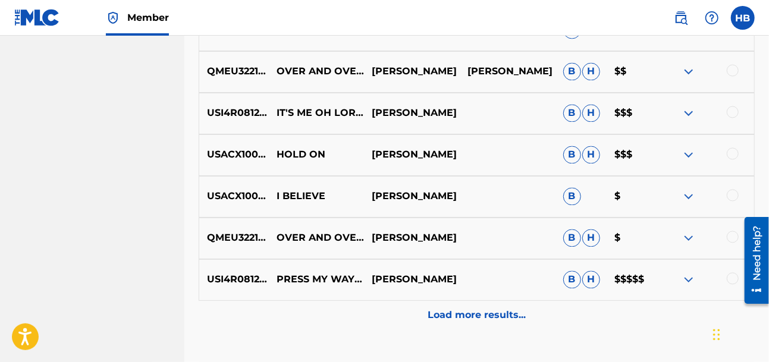
click at [499, 307] on div "Load more results..." at bounding box center [477, 316] width 556 height 30
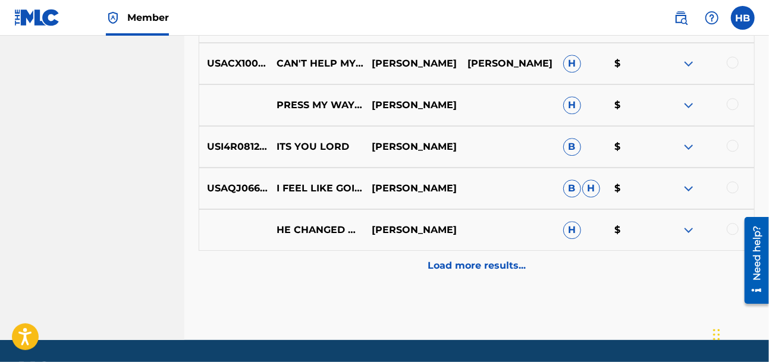
click at [491, 259] on p "Load more results..." at bounding box center [477, 266] width 98 height 14
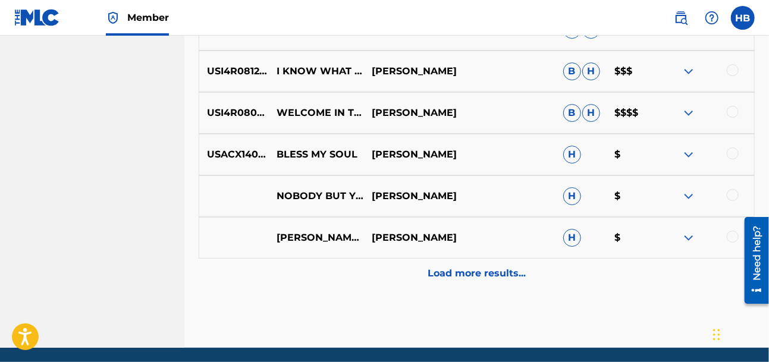
click at [494, 265] on div "Load more results..." at bounding box center [477, 274] width 556 height 30
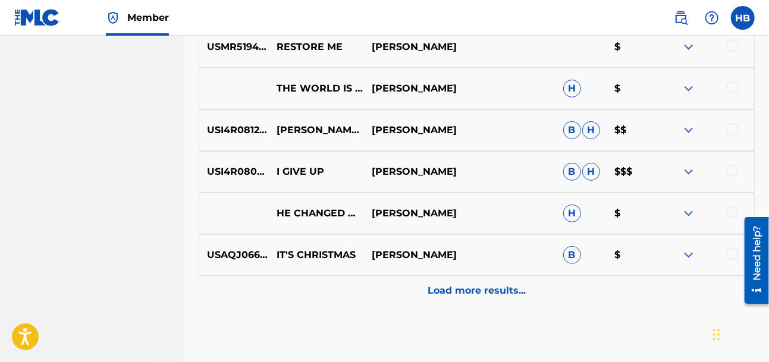
click at [508, 284] on p "Load more results..." at bounding box center [477, 291] width 98 height 14
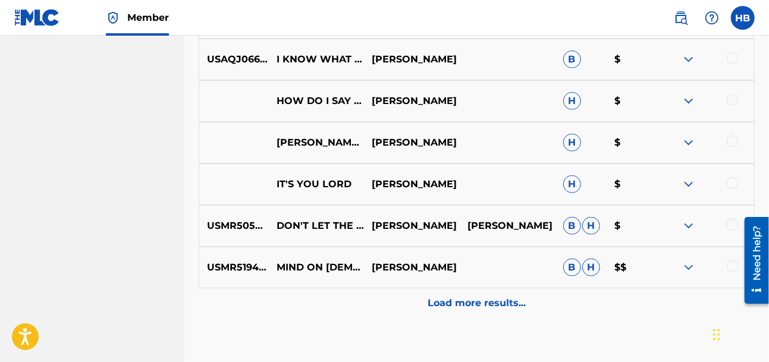
scroll to position [7332, 0]
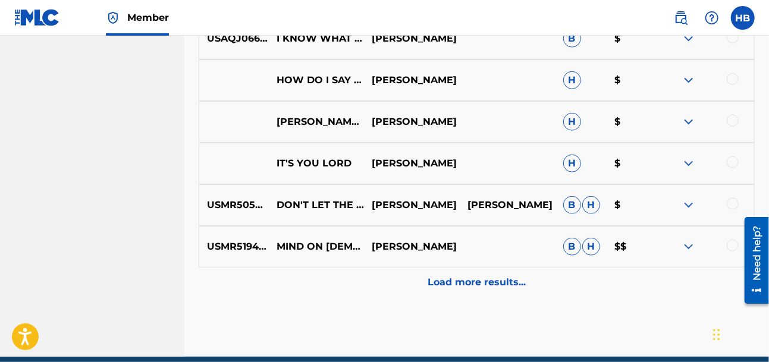
click at [508, 275] on div "Load more results..." at bounding box center [477, 283] width 556 height 30
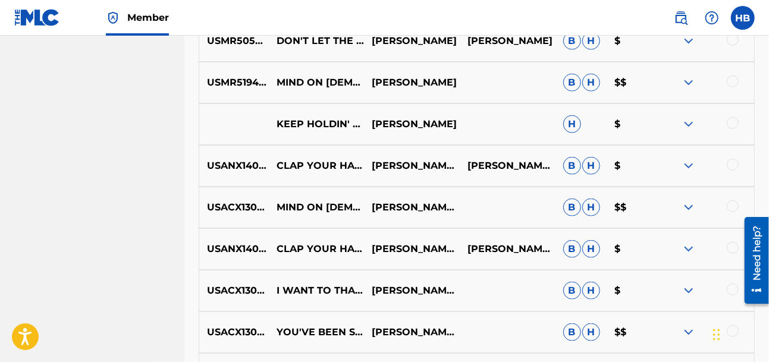
scroll to position [7586, 0]
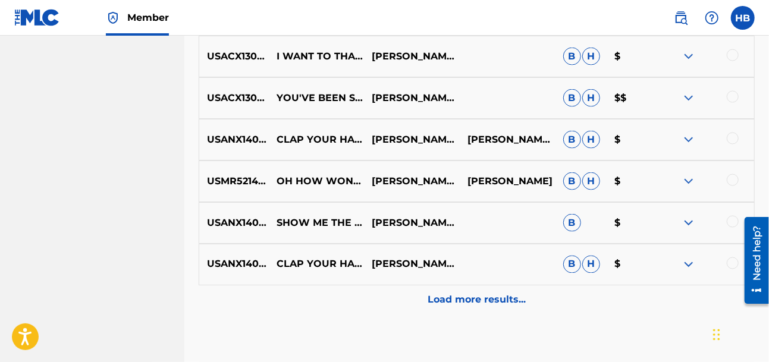
click at [501, 293] on p "Load more results..." at bounding box center [477, 300] width 98 height 14
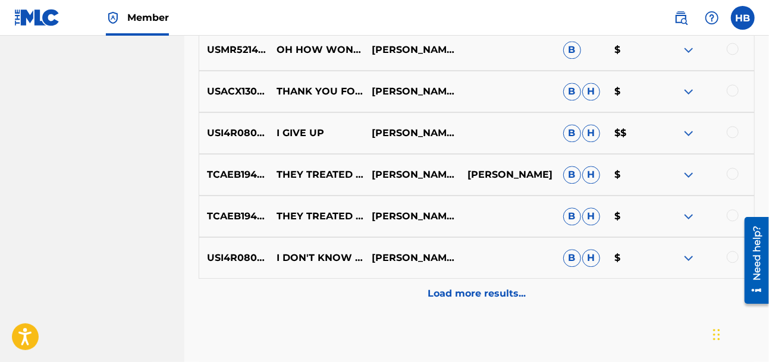
scroll to position [8161, 0]
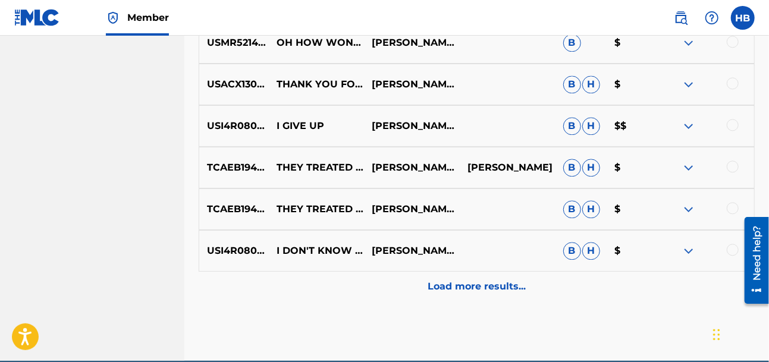
click at [499, 279] on p "Load more results..." at bounding box center [477, 286] width 98 height 14
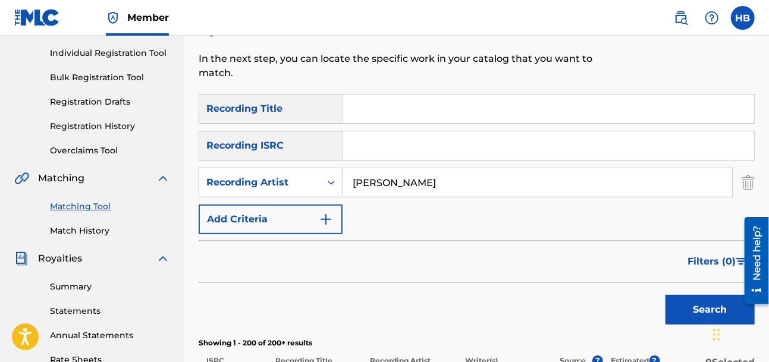
scroll to position [0, 0]
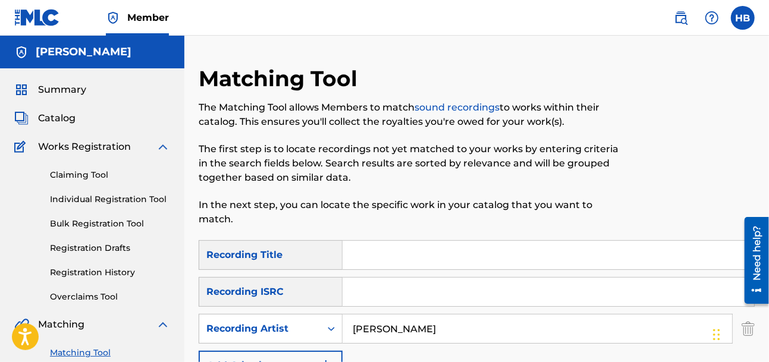
click at [58, 90] on span "Summary" at bounding box center [62, 90] width 48 height 14
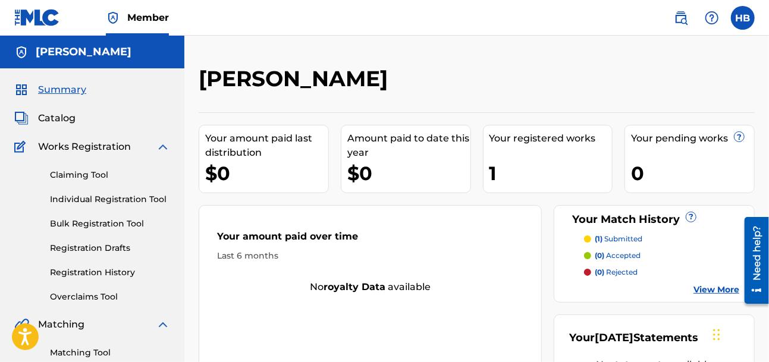
click at [746, 23] on label at bounding box center [743, 18] width 24 height 24
click at [743, 18] on input "HB [PERSON_NAME] [EMAIL_ADDRESS][DOMAIN_NAME] Notification Preferences Profile …" at bounding box center [743, 18] width 0 height 0
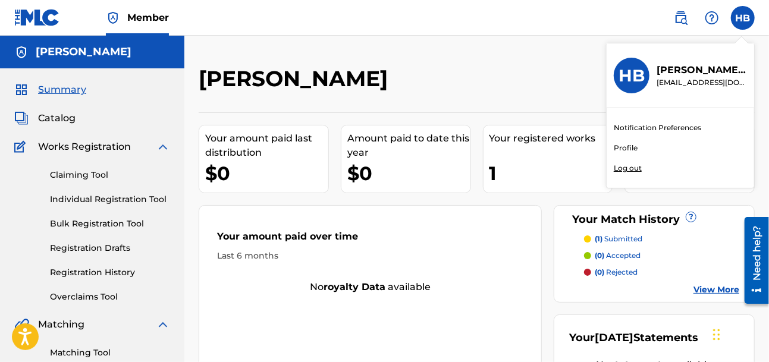
click at [622, 170] on p "Log out" at bounding box center [628, 168] width 28 height 11
click at [743, 18] on input "HB [PERSON_NAME] [EMAIL_ADDRESS][DOMAIN_NAME] Notification Preferences Profile …" at bounding box center [743, 18] width 0 height 0
